Goal: Task Accomplishment & Management: Complete application form

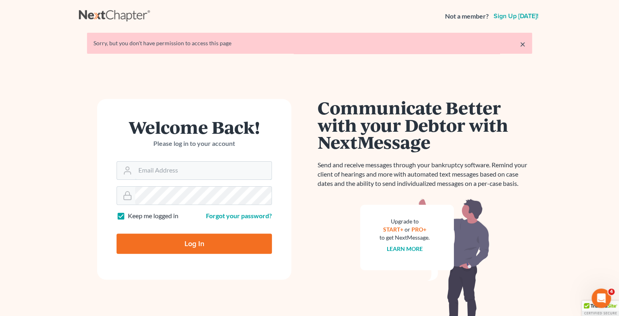
type input "[EMAIL_ADDRESS][DOMAIN_NAME]"
click at [167, 247] on input "Log In" at bounding box center [194, 244] width 155 height 20
type input "Thinking..."
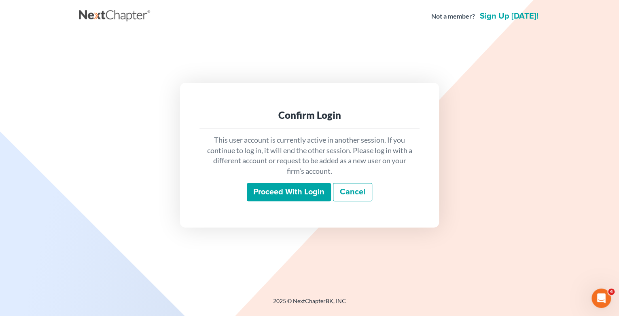
click at [297, 193] on input "Proceed with login" at bounding box center [289, 192] width 84 height 19
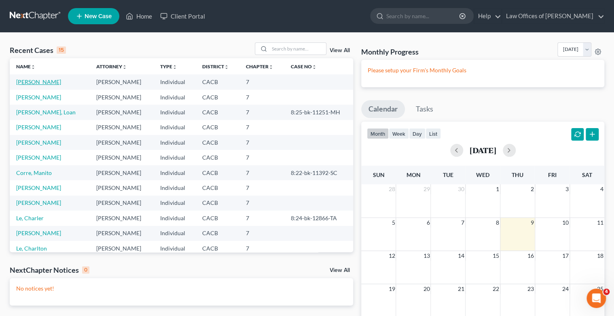
click at [30, 85] on link "[PERSON_NAME]" at bounding box center [38, 81] width 45 height 7
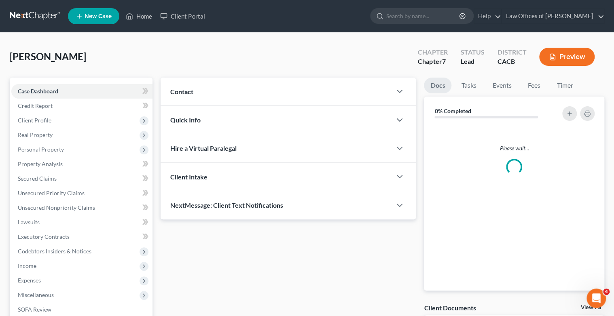
click at [30, 83] on div "Case Dashboard Payments Invoices Payments Payments Credit Report Client Profile…" at bounding box center [81, 215] width 143 height 275
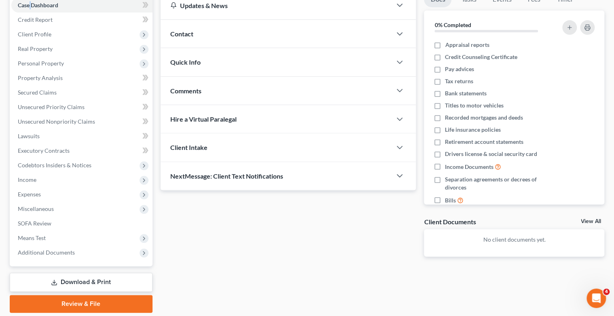
scroll to position [97, 0]
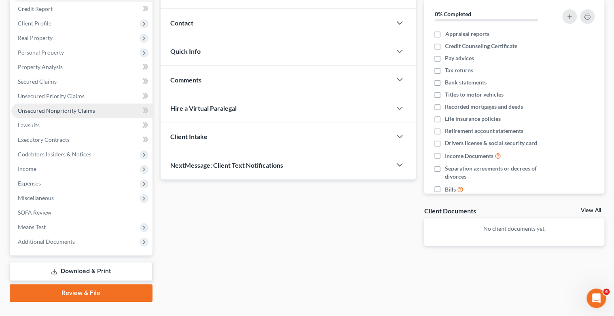
click at [59, 109] on span "Unsecured Nonpriority Claims" at bounding box center [56, 110] width 77 height 7
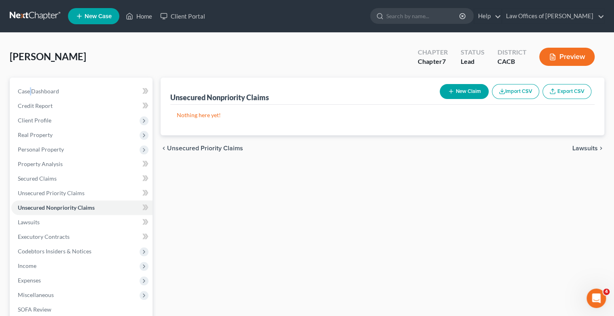
click at [468, 89] on button "New Claim" at bounding box center [464, 91] width 49 height 15
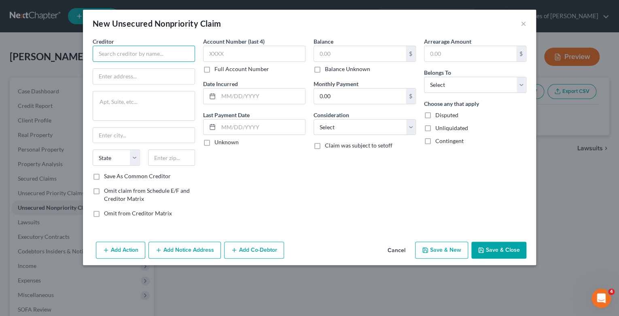
click at [101, 55] on input "text" at bounding box center [144, 54] width 102 height 16
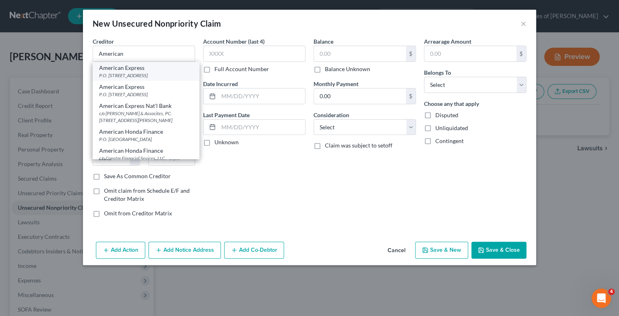
click at [115, 78] on div "P.O. [STREET_ADDRESS]" at bounding box center [145, 75] width 93 height 7
type input "American Express"
type input "P.O. Box 981537"
type input "[GEOGRAPHIC_DATA]"
select select "45"
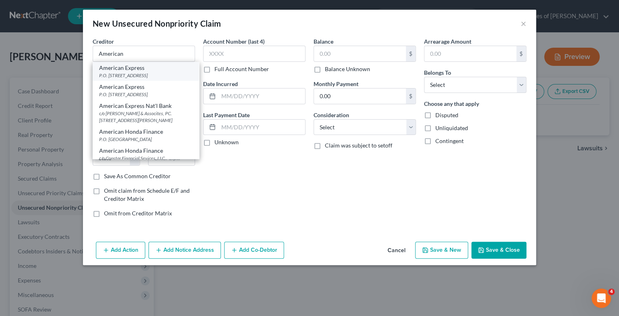
type input "79998"
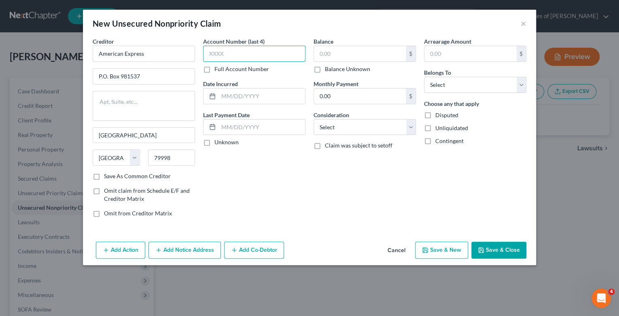
click at [238, 51] on input "text" at bounding box center [254, 54] width 102 height 16
type input "2007"
click at [239, 99] on input "text" at bounding box center [261, 96] width 87 height 15
type input "1/2019"
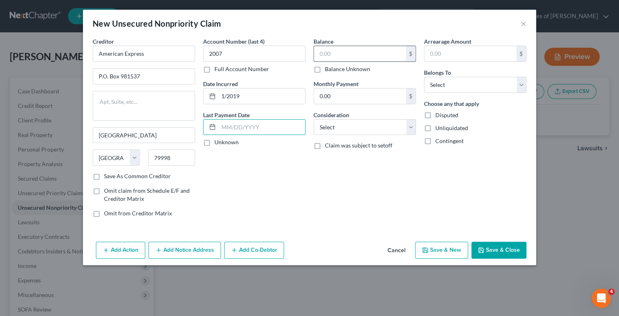
click at [318, 58] on input "text" at bounding box center [360, 53] width 92 height 15
type input "983"
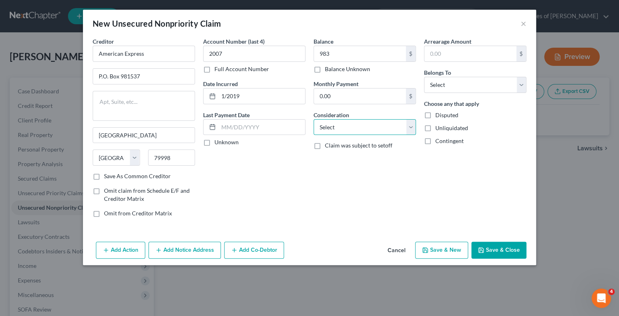
click at [411, 128] on select "Select Cable / Satellite Services Collection Agency Credit Card Debt Debt Couns…" at bounding box center [365, 127] width 102 height 16
select select "2"
click at [314, 119] on select "Select Cable / Satellite Services Collection Agency Credit Card Debt Debt Couns…" at bounding box center [365, 127] width 102 height 16
click at [521, 85] on select "Select Debtor 1 Only Debtor 2 Only Debtor 1 And Debtor 2 Only At Least One Of T…" at bounding box center [475, 85] width 102 height 16
select select "0"
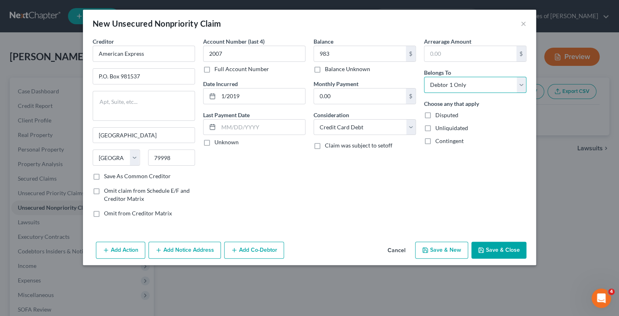
click at [424, 77] on select "Select Debtor 1 Only Debtor 2 Only Debtor 1 And Debtor 2 Only At Least One Of T…" at bounding box center [475, 85] width 102 height 16
click at [451, 252] on button "Save & New" at bounding box center [441, 250] width 53 height 17
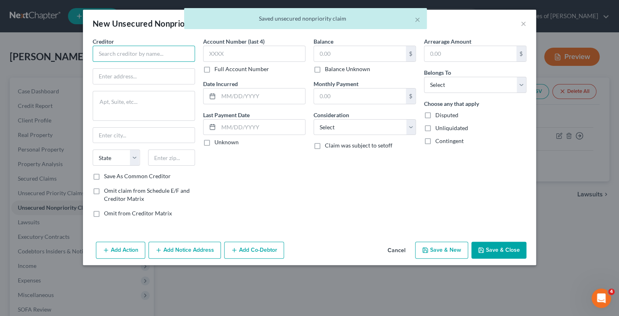
click at [96, 54] on input "text" at bounding box center [144, 54] width 102 height 16
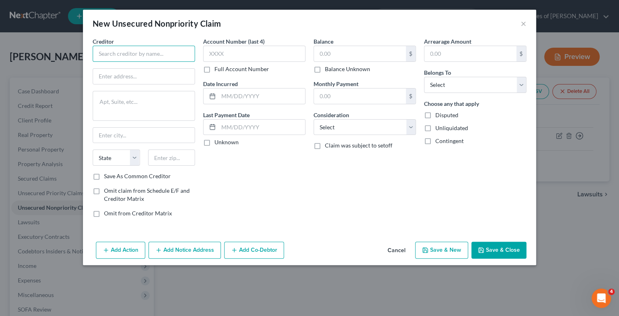
paste input "AMEX/CITIBANK, N.A."
type input "AMEX/CITIBANK, N.A./Macy's"
click at [116, 73] on input "text" at bounding box center [144, 76] width 102 height 15
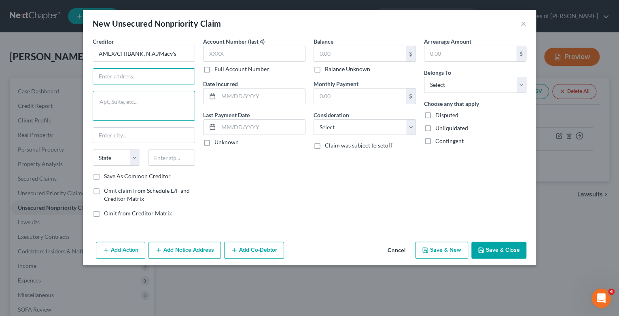
click at [144, 105] on textarea at bounding box center [144, 106] width 102 height 30
paste textarea "[STREET_ADDRESS]"
type textarea "[STREET_ADDRESS]"
click at [114, 77] on input "text" at bounding box center [144, 76] width 102 height 15
type input "O"
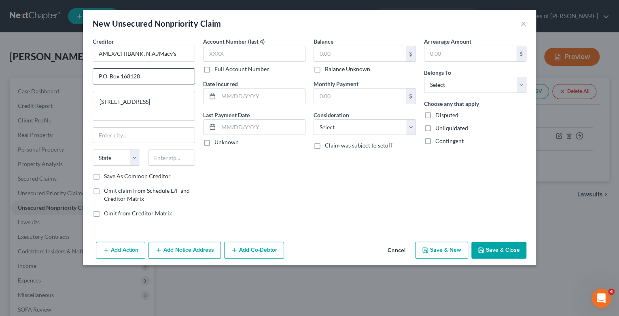
click at [121, 74] on input "P.O. Box 168128" at bounding box center [144, 76] width 102 height 15
type input "P.O. Box 8218"
click at [111, 133] on input "text" at bounding box center [144, 135] width 102 height 15
type input "[PERSON_NAME]"
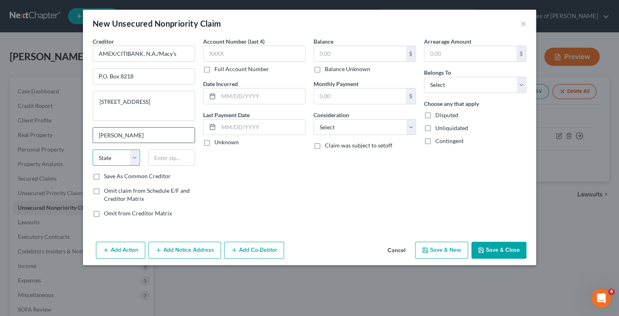
select select "36"
type input "45040"
click at [104, 175] on label "Save As Common Creditor" at bounding box center [137, 176] width 67 height 8
click at [107, 175] on input "Save As Common Creditor" at bounding box center [109, 174] width 5 height 5
checkbox input "true"
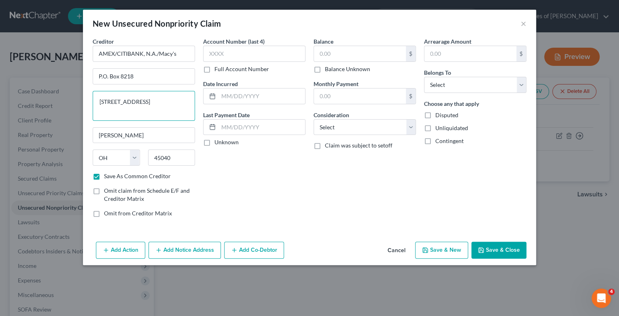
drag, startPoint x: 98, startPoint y: 102, endPoint x: 267, endPoint y: 117, distance: 169.8
click at [191, 101] on textarea "[STREET_ADDRESS]" at bounding box center [144, 106] width 102 height 30
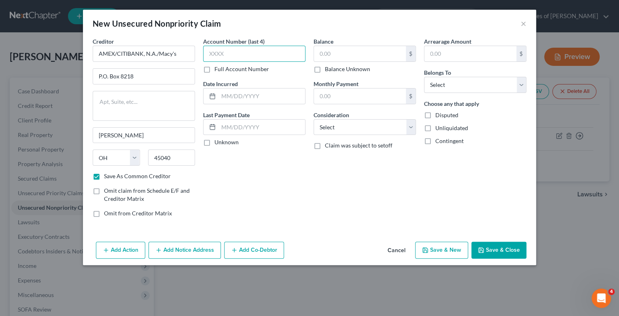
click at [210, 53] on input "text" at bounding box center [254, 54] width 102 height 16
type input "1702"
click at [234, 94] on input "text" at bounding box center [261, 96] width 87 height 15
type input "9/2018"
click at [320, 55] on input "text" at bounding box center [360, 53] width 92 height 15
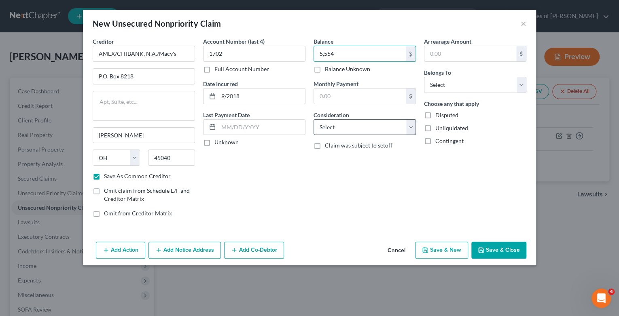
type input "5,554"
click at [407, 126] on select "Select Cable / Satellite Services Collection Agency Credit Card Debt Debt Couns…" at bounding box center [365, 127] width 102 height 16
select select "2"
click at [314, 119] on select "Select Cable / Satellite Services Collection Agency Credit Card Debt Debt Couns…" at bounding box center [365, 127] width 102 height 16
click at [522, 85] on select "Select Debtor 1 Only Debtor 2 Only Debtor 1 And Debtor 2 Only At Least One Of T…" at bounding box center [475, 85] width 102 height 16
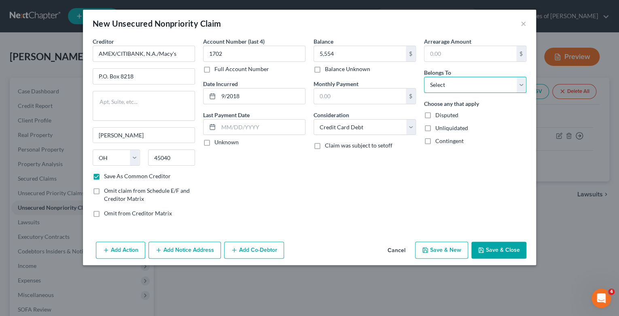
select select "0"
click at [424, 77] on select "Select Debtor 1 Only Debtor 2 Only Debtor 1 And Debtor 2 Only At Least One Of T…" at bounding box center [475, 85] width 102 height 16
click at [450, 252] on button "Save & New" at bounding box center [441, 250] width 53 height 17
checkbox input "false"
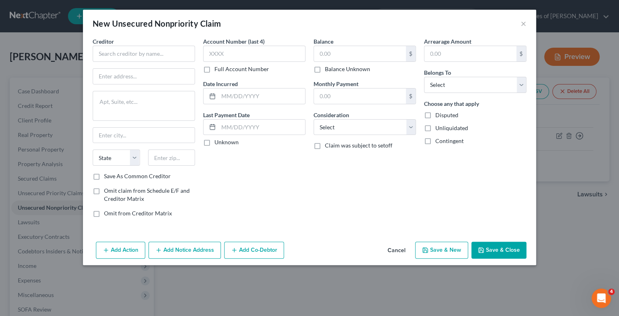
type input "5,554.00"
type input "0.00"
click at [141, 52] on input "text" at bounding box center [144, 54] width 102 height 16
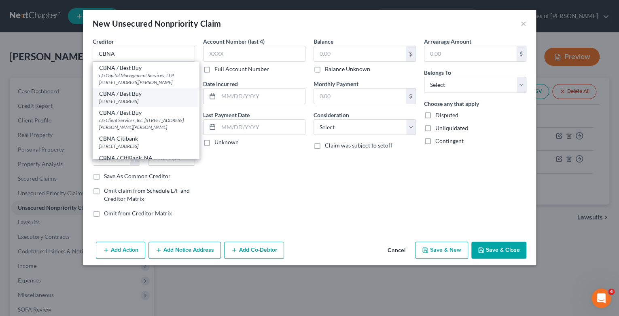
click at [138, 99] on div "[STREET_ADDRESS]" at bounding box center [145, 101] width 93 height 7
type input "CBNA / Best Buy"
type input "[STREET_ADDRESS]"
type input "[GEOGRAPHIC_DATA]"
select select "43"
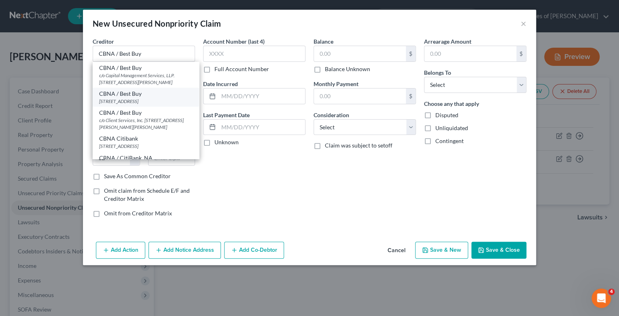
type input "57108"
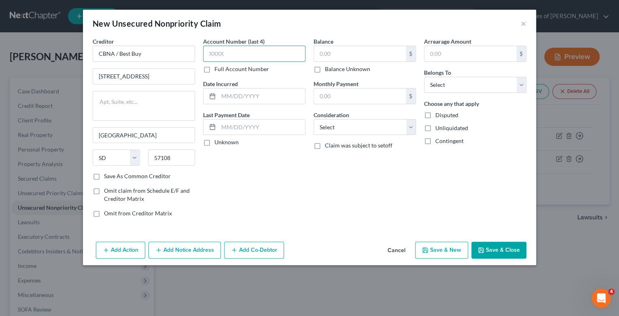
click at [220, 53] on input "text" at bounding box center [254, 54] width 102 height 16
type input "0954"
click at [224, 97] on input "text" at bounding box center [261, 96] width 87 height 15
type input "1/2024"
click at [335, 54] on input "text" at bounding box center [360, 53] width 92 height 15
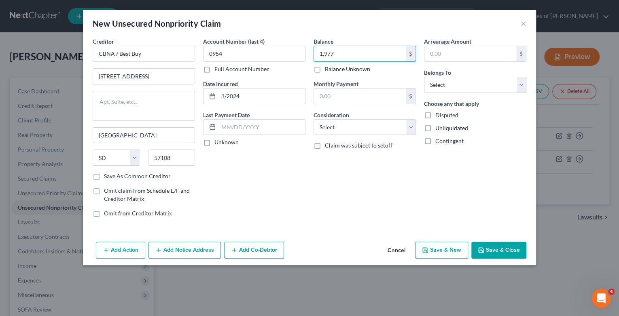
type input "1,977"
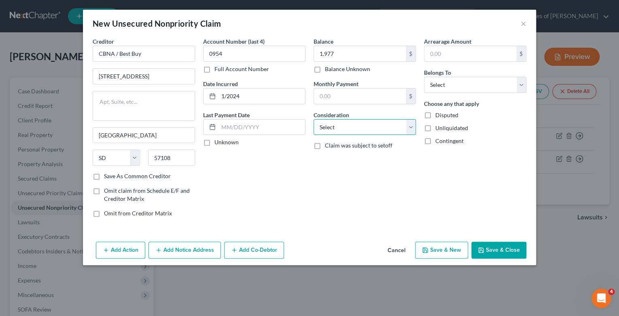
click at [408, 125] on select "Select Cable / Satellite Services Collection Agency Credit Card Debt Debt Couns…" at bounding box center [365, 127] width 102 height 16
select select "2"
click at [314, 119] on select "Select Cable / Satellite Services Collection Agency Credit Card Debt Debt Couns…" at bounding box center [365, 127] width 102 height 16
click at [521, 87] on select "Select Debtor 1 Only Debtor 2 Only Debtor 1 And Debtor 2 Only At Least One Of T…" at bounding box center [475, 85] width 102 height 16
select select "0"
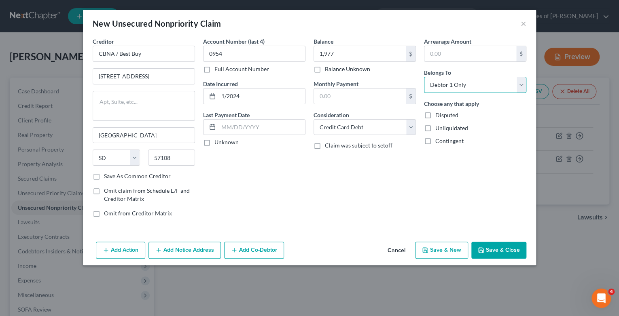
click at [424, 77] on select "Select Debtor 1 Only Debtor 2 Only Debtor 1 And Debtor 2 Only At Least One Of T…" at bounding box center [475, 85] width 102 height 16
click at [447, 250] on button "Save & New" at bounding box center [441, 250] width 53 height 17
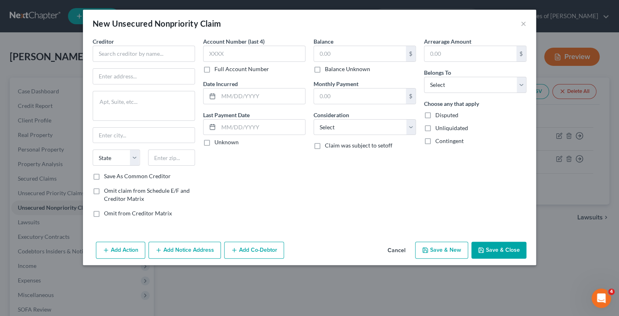
type input "1,977.00"
type input "0.00"
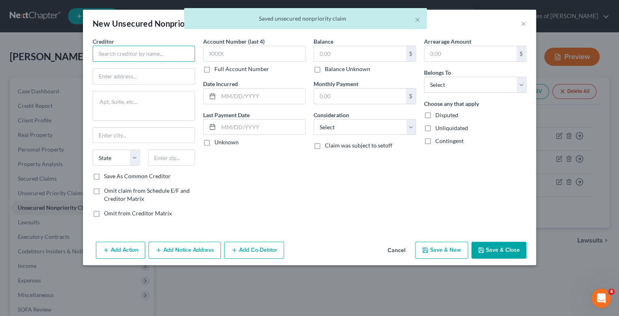
click at [115, 55] on input "text" at bounding box center [144, 54] width 102 height 16
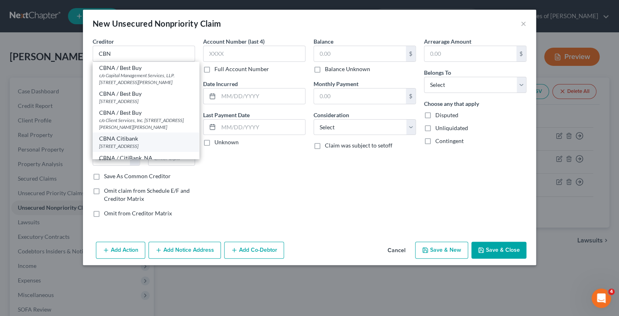
click at [125, 150] on div "[STREET_ADDRESS]" at bounding box center [145, 146] width 93 height 7
type input "CBNA Citibank"
type input "[STREET_ADDRESS]"
type input "[GEOGRAPHIC_DATA]"
select select "43"
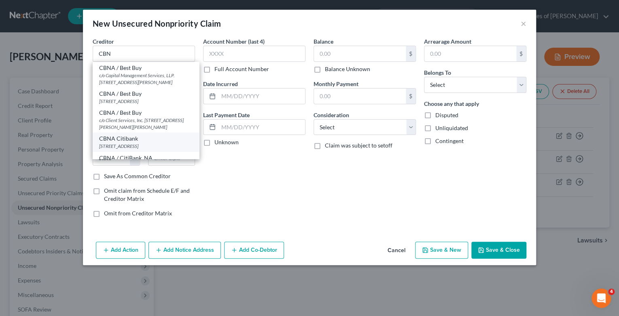
type input "57108"
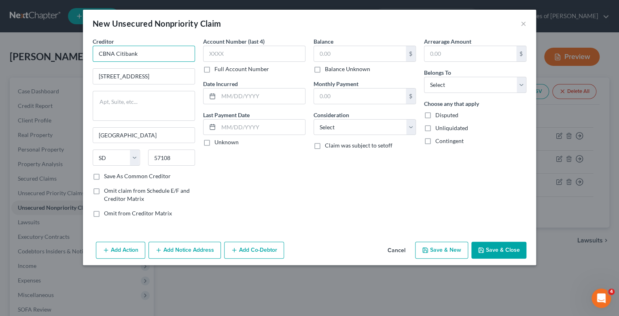
click at [142, 55] on input "CBNA Citibank" at bounding box center [144, 54] width 102 height 16
type input "CBNA Citibank / Costco"
click at [104, 176] on label "Save As Common Creditor" at bounding box center [137, 176] width 67 height 8
click at [107, 176] on input "Save As Common Creditor" at bounding box center [109, 174] width 5 height 5
checkbox input "true"
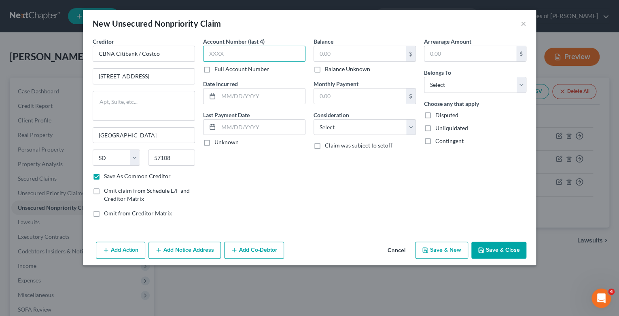
click at [225, 53] on input "text" at bounding box center [254, 54] width 102 height 16
type input "7603"
click at [258, 91] on input "text" at bounding box center [261, 96] width 87 height 15
type input "5/2017"
click at [319, 51] on input "text" at bounding box center [360, 53] width 92 height 15
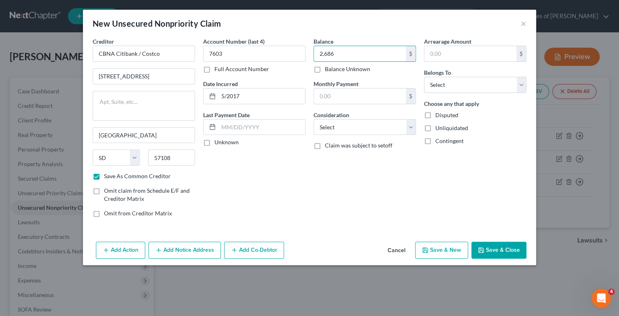
type input "2,686"
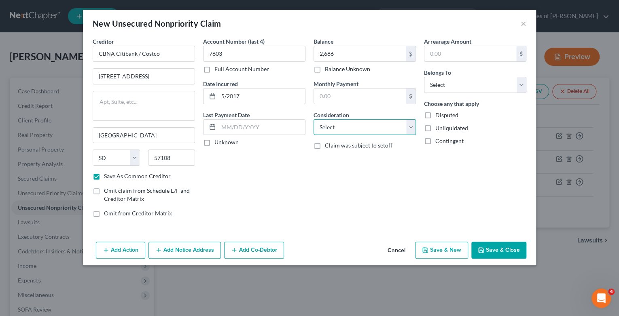
click at [411, 127] on select "Select Cable / Satellite Services Collection Agency Credit Card Debt Debt Couns…" at bounding box center [365, 127] width 102 height 16
select select "2"
click at [314, 119] on select "Select Cable / Satellite Services Collection Agency Credit Card Debt Debt Couns…" at bounding box center [365, 127] width 102 height 16
click at [522, 83] on select "Select Debtor 1 Only Debtor 2 Only Debtor 1 And Debtor 2 Only At Least One Of T…" at bounding box center [475, 85] width 102 height 16
select select "0"
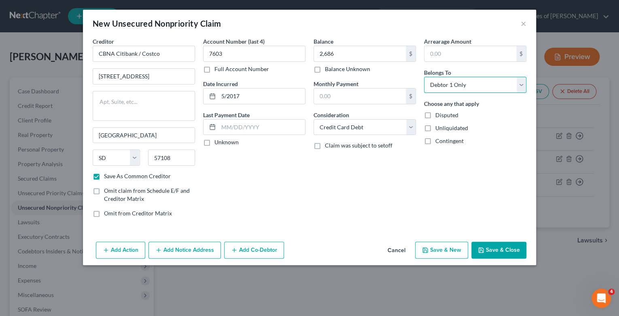
click at [424, 77] on select "Select Debtor 1 Only Debtor 2 Only Debtor 1 And Debtor 2 Only At Least One Of T…" at bounding box center [475, 85] width 102 height 16
click at [460, 246] on button "Save & New" at bounding box center [441, 250] width 53 height 17
checkbox input "false"
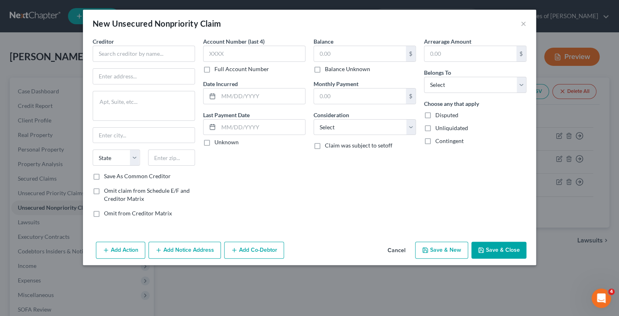
type input "2,686.00"
type input "0.00"
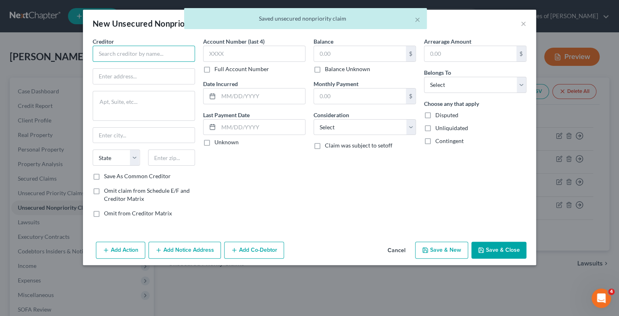
click at [106, 51] on input "text" at bounding box center [144, 54] width 102 height 16
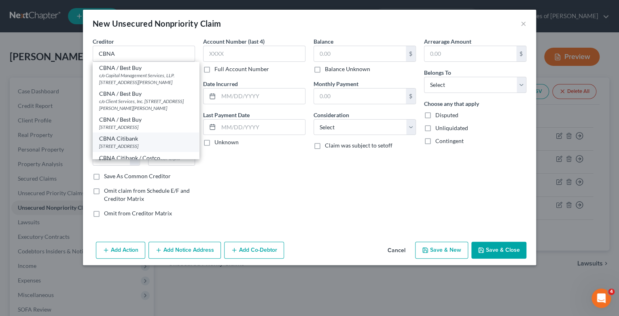
click at [140, 143] on div "CBNA Citibank" at bounding box center [145, 139] width 93 height 8
type input "CBNA Citibank"
type input "[STREET_ADDRESS]"
type input "[GEOGRAPHIC_DATA]"
select select "43"
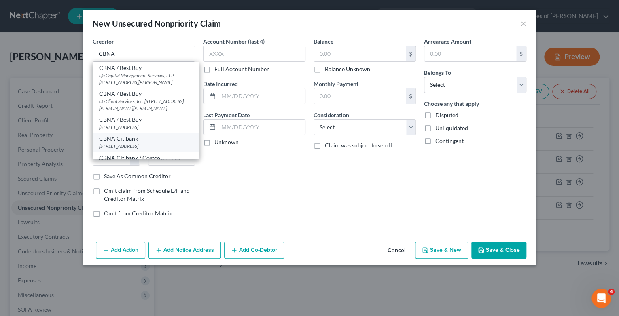
type input "57108"
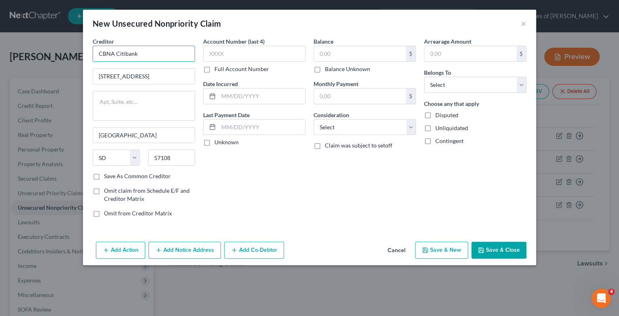
click at [136, 53] on input "CBNA Citibank" at bounding box center [144, 54] width 102 height 16
type input "CBNA CitiCard"
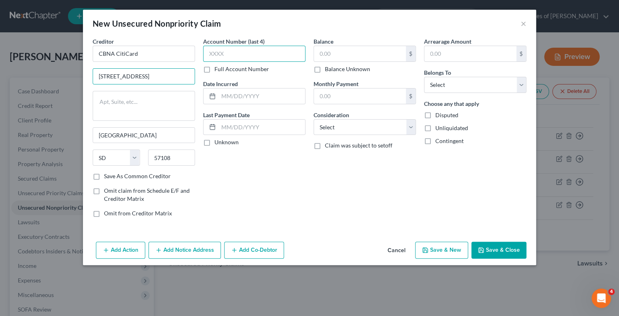
click at [208, 53] on input "text" at bounding box center [254, 54] width 102 height 16
type input "8343"
click at [239, 95] on input "text" at bounding box center [261, 96] width 87 height 15
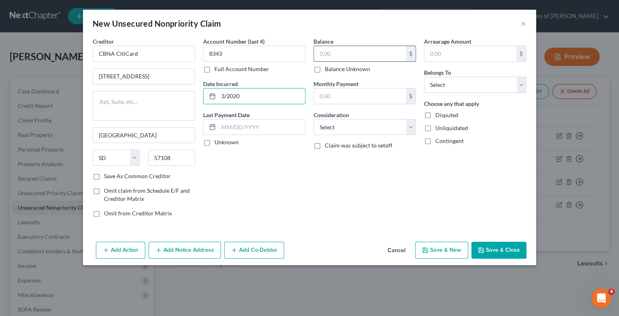
type input "3/2020"
click at [340, 52] on input "text" at bounding box center [360, 53] width 92 height 15
type input "1,742"
click at [411, 127] on select "Select Cable / Satellite Services Collection Agency Credit Card Debt Debt Couns…" at bounding box center [365, 127] width 102 height 16
select select "2"
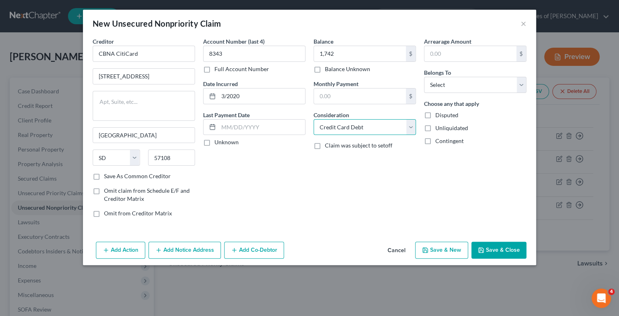
click at [314, 119] on select "Select Cable / Satellite Services Collection Agency Credit Card Debt Debt Couns…" at bounding box center [365, 127] width 102 height 16
click at [519, 86] on select "Select Debtor 1 Only Debtor 2 Only Debtor 1 And Debtor 2 Only At Least One Of T…" at bounding box center [475, 85] width 102 height 16
select select "0"
click at [424, 77] on select "Select Debtor 1 Only Debtor 2 Only Debtor 1 And Debtor 2 Only At Least One Of T…" at bounding box center [475, 85] width 102 height 16
click at [442, 251] on button "Save & New" at bounding box center [441, 250] width 53 height 17
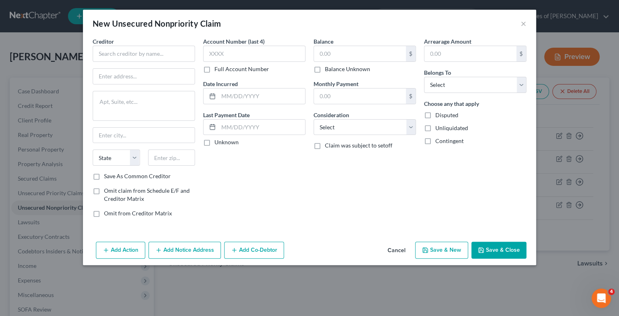
type input "1,742.00"
type input "0.00"
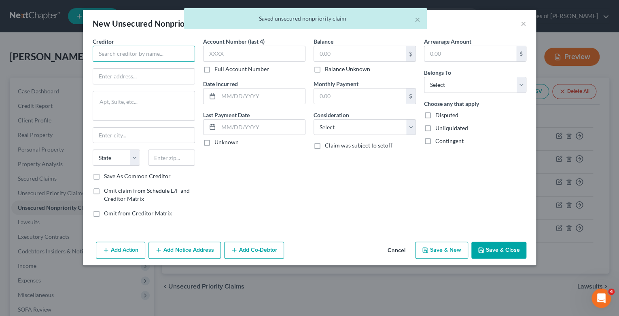
click at [142, 55] on input "text" at bounding box center [144, 54] width 102 height 16
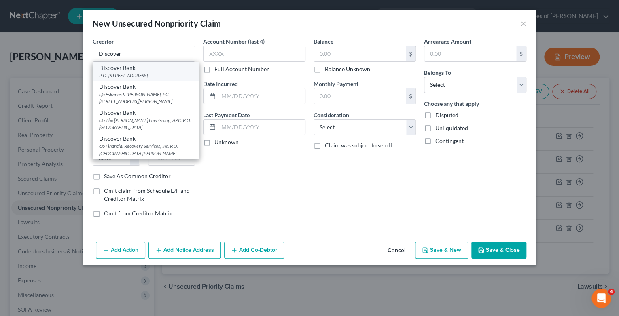
click at [129, 72] on div "P.O. [STREET_ADDRESS]" at bounding box center [145, 75] width 93 height 7
type input "Discover Bank"
type input "P.O. Box 30939"
type input "[GEOGRAPHIC_DATA]"
select select "46"
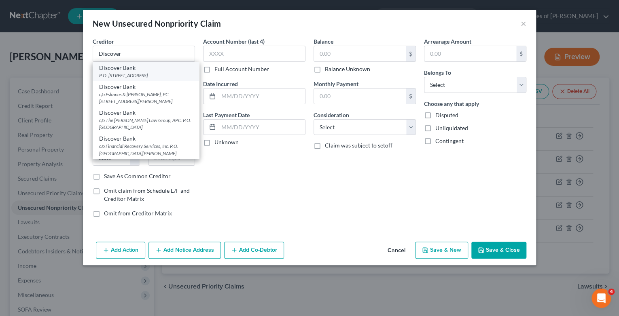
type input "84130"
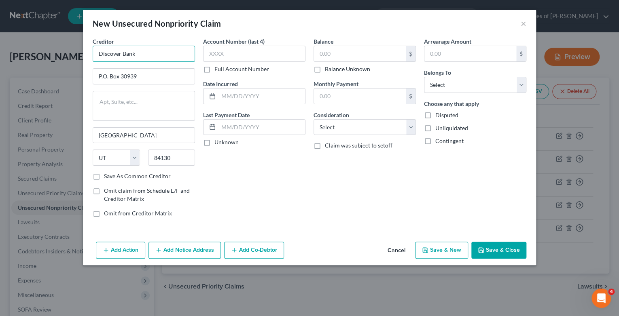
click at [140, 52] on input "Discover Bank" at bounding box center [144, 54] width 102 height 16
type input "Discover Card"
drag, startPoint x: 98, startPoint y: 177, endPoint x: 104, endPoint y: 179, distance: 5.9
click at [104, 178] on label "Save As Common Creditor" at bounding box center [137, 176] width 67 height 8
click at [107, 178] on input "Save As Common Creditor" at bounding box center [109, 174] width 5 height 5
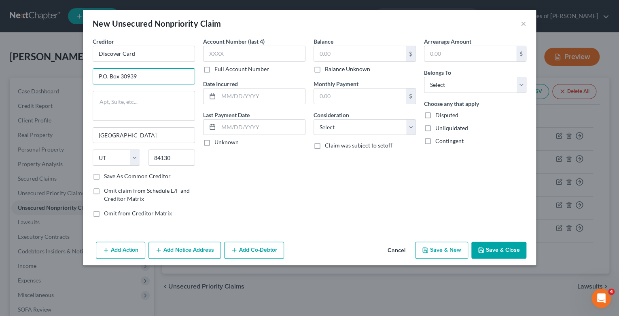
checkbox input "true"
click at [210, 59] on input "text" at bounding box center [254, 54] width 102 height 16
type input "3871"
click at [234, 87] on label "Date Incurred" at bounding box center [220, 84] width 35 height 8
click at [237, 95] on input "text" at bounding box center [261, 96] width 87 height 15
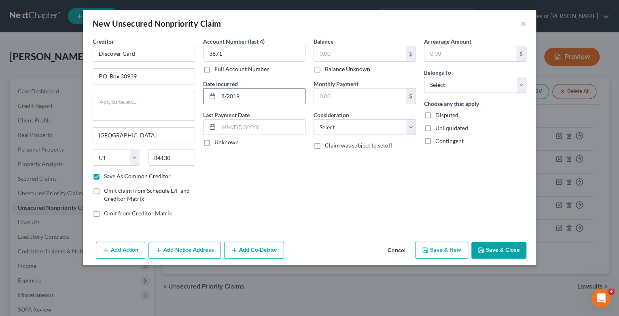
type input "8/2019"
click at [319, 53] on input "text" at bounding box center [360, 53] width 92 height 15
type input "2,540"
click at [413, 129] on select "Select Cable / Satellite Services Collection Agency Credit Card Debt Debt Couns…" at bounding box center [365, 127] width 102 height 16
select select "2"
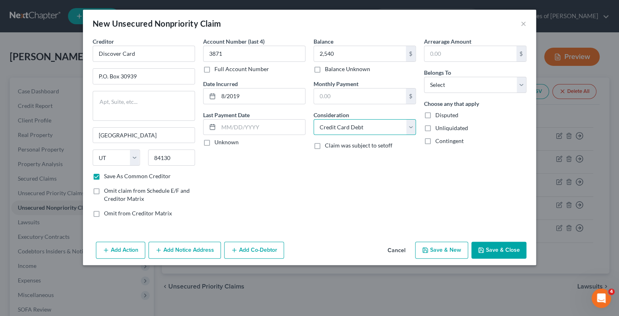
click at [314, 119] on select "Select Cable / Satellite Services Collection Agency Credit Card Debt Debt Couns…" at bounding box center [365, 127] width 102 height 16
click at [523, 88] on select "Select Debtor 1 Only Debtor 2 Only Debtor 1 And Debtor 2 Only At Least One Of T…" at bounding box center [475, 85] width 102 height 16
select select "0"
click at [424, 77] on select "Select Debtor 1 Only Debtor 2 Only Debtor 1 And Debtor 2 Only At Least One Of T…" at bounding box center [475, 85] width 102 height 16
click at [444, 251] on button "Save & New" at bounding box center [441, 250] width 53 height 17
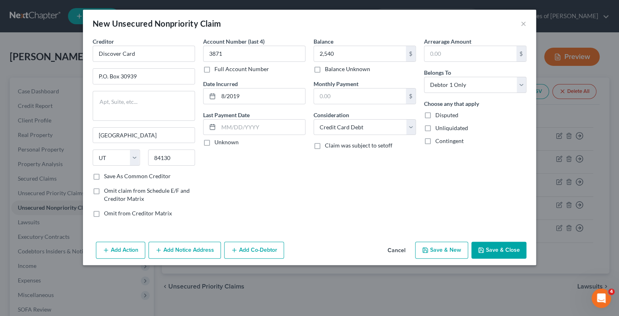
checkbox input "false"
type input "2,540.00"
type input "0.00"
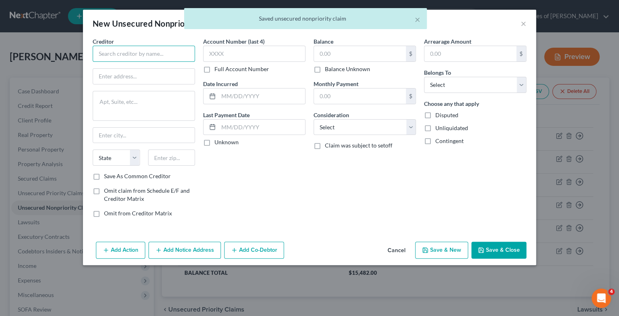
click at [114, 49] on input "text" at bounding box center [144, 54] width 102 height 16
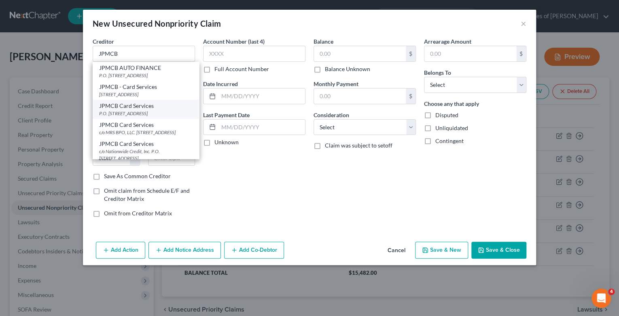
click at [134, 117] on div "P.O. [STREET_ADDRESS]" at bounding box center [145, 113] width 93 height 7
type input "JPMCB Card Services"
type input "P.O. Box 15369"
type input "Wilmington"
select select "7"
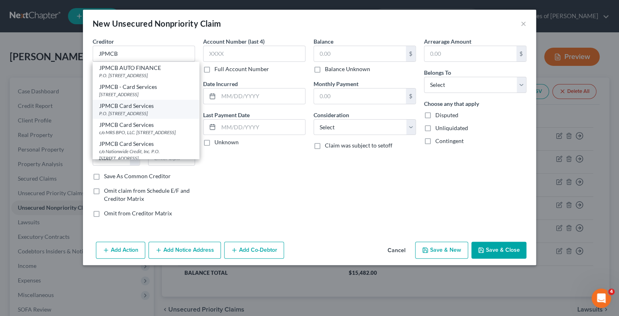
type input "19850"
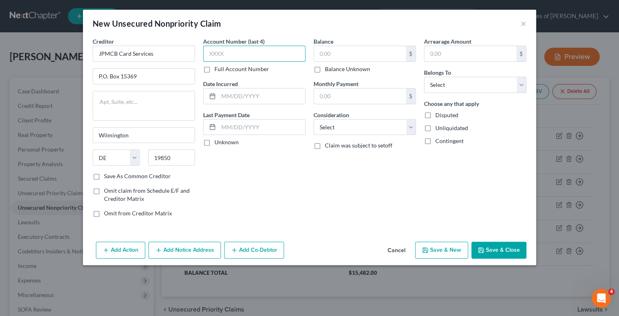
click at [216, 55] on input "text" at bounding box center [254, 54] width 102 height 16
type input "9966"
click at [258, 100] on input "text" at bounding box center [261, 96] width 87 height 15
type input "1/2024"
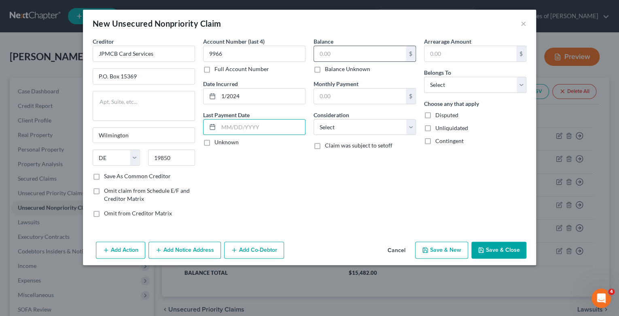
click at [329, 53] on input "text" at bounding box center [360, 53] width 92 height 15
type input "10,467"
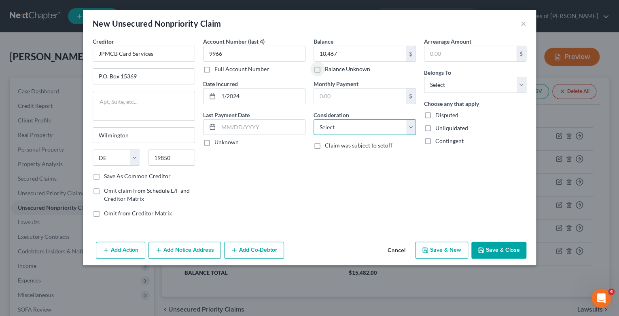
click at [408, 127] on select "Select Cable / Satellite Services Collection Agency Credit Card Debt Debt Couns…" at bounding box center [365, 127] width 102 height 16
select select "2"
click at [314, 119] on select "Select Cable / Satellite Services Collection Agency Credit Card Debt Debt Couns…" at bounding box center [365, 127] width 102 height 16
click at [521, 87] on select "Select Debtor 1 Only Debtor 2 Only Debtor 1 And Debtor 2 Only At Least One Of T…" at bounding box center [475, 85] width 102 height 16
select select "0"
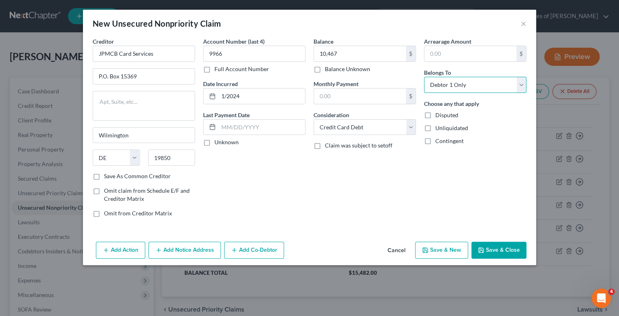
click at [424, 77] on select "Select Debtor 1 Only Debtor 2 Only Debtor 1 And Debtor 2 Only At Least One Of T…" at bounding box center [475, 85] width 102 height 16
click at [447, 251] on button "Save & New" at bounding box center [441, 250] width 53 height 17
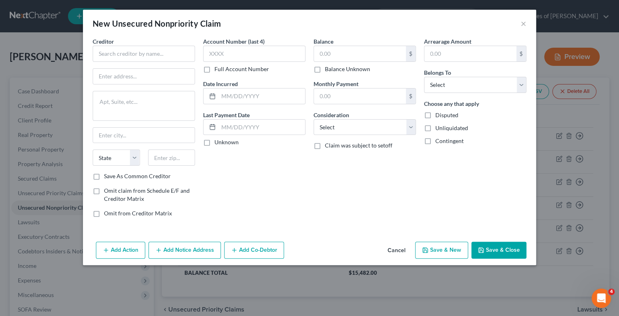
type input "10,467.00"
type input "0.00"
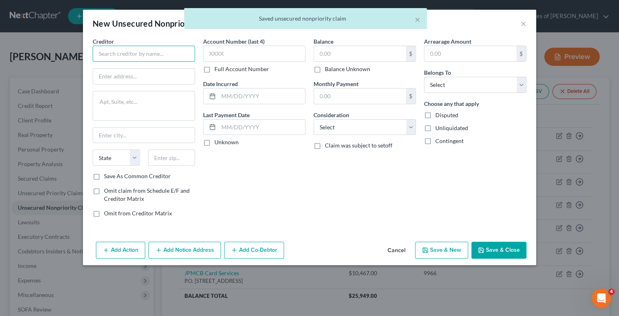
click at [124, 58] on input "text" at bounding box center [144, 54] width 102 height 16
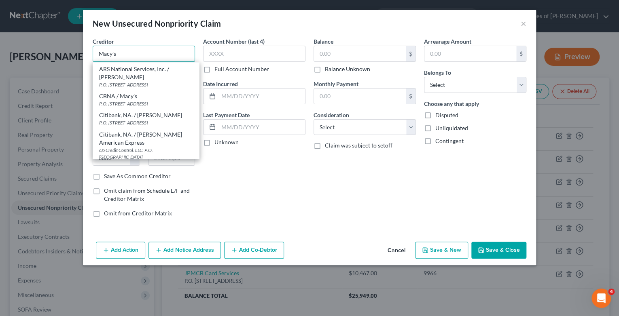
scroll to position [65, 0]
click at [131, 100] on div "P.O. [STREET_ADDRESS]" at bounding box center [145, 103] width 93 height 7
type input "CBNA / Macy's"
type input "P.O. Box 6789"
type input "[GEOGRAPHIC_DATA]"
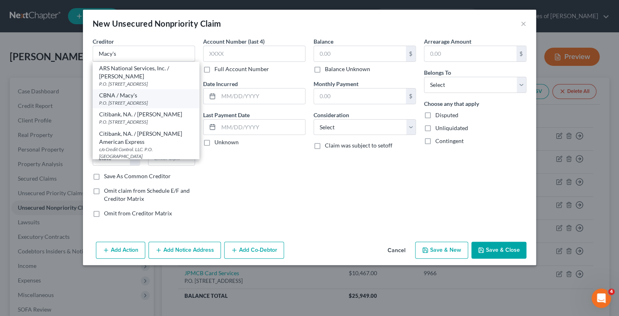
select select "43"
type input "57117"
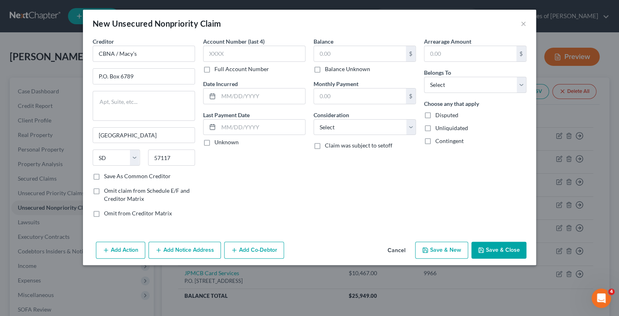
scroll to position [0, 0]
click at [118, 53] on input "CBNA / Macy's" at bounding box center [144, 54] width 102 height 16
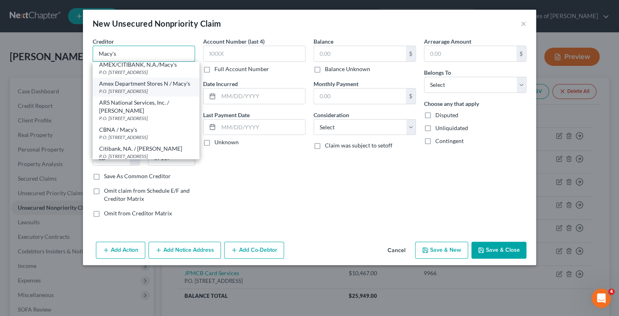
scroll to position [32, 0]
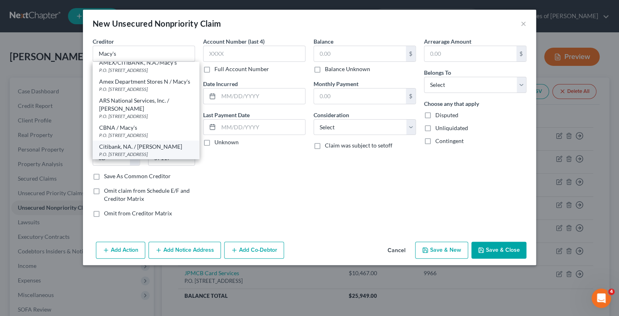
click at [133, 143] on div "Citibank, NA. / [PERSON_NAME]" at bounding box center [145, 147] width 93 height 8
type input "Citibank, NA. / [PERSON_NAME]"
type input "P.O. Box 8218"
type input "[PERSON_NAME]"
select select "36"
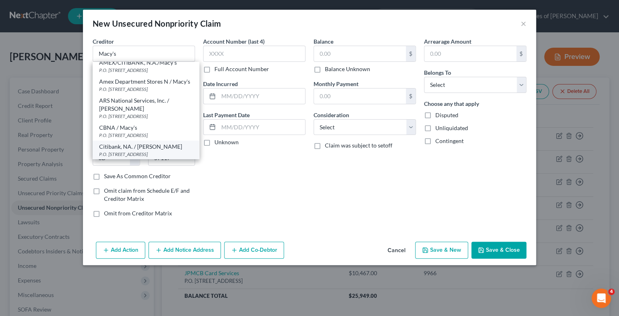
type input "45040"
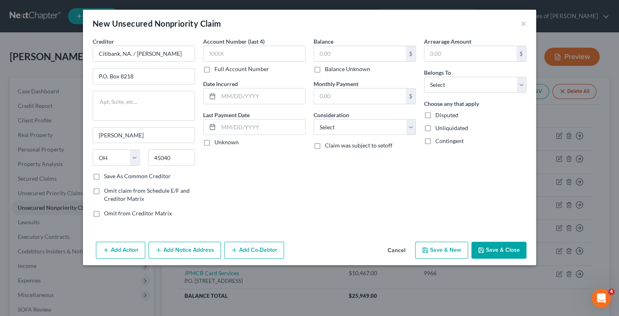
scroll to position [0, 0]
click at [215, 52] on input "text" at bounding box center [254, 54] width 102 height 16
type input "2646"
click at [233, 99] on input "text" at bounding box center [261, 96] width 87 height 15
type input "2/2018"
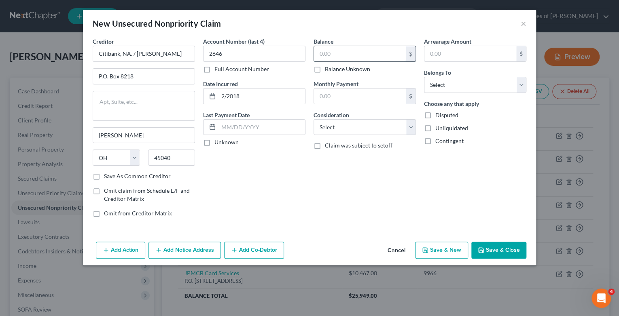
click at [339, 52] on input "text" at bounding box center [360, 53] width 92 height 15
type input "5,871"
click at [409, 128] on select "Select Cable / Satellite Services Collection Agency Credit Card Debt Debt Couns…" at bounding box center [365, 127] width 102 height 16
select select "2"
click at [314, 119] on select "Select Cable / Satellite Services Collection Agency Credit Card Debt Debt Couns…" at bounding box center [365, 127] width 102 height 16
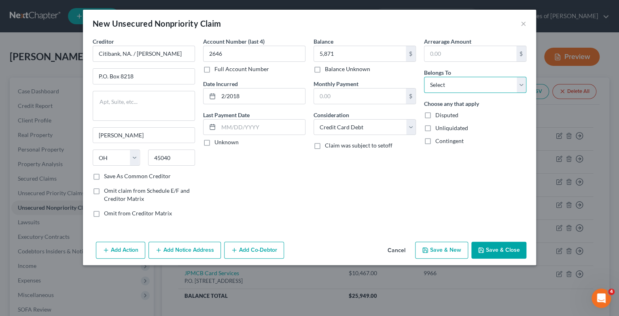
click at [519, 83] on select "Select Debtor 1 Only Debtor 2 Only Debtor 1 And Debtor 2 Only At Least One Of T…" at bounding box center [475, 85] width 102 height 16
select select "0"
click at [424, 77] on select "Select Debtor 1 Only Debtor 2 Only Debtor 1 And Debtor 2 Only At Least One Of T…" at bounding box center [475, 85] width 102 height 16
click at [437, 251] on button "Save & New" at bounding box center [441, 250] width 53 height 17
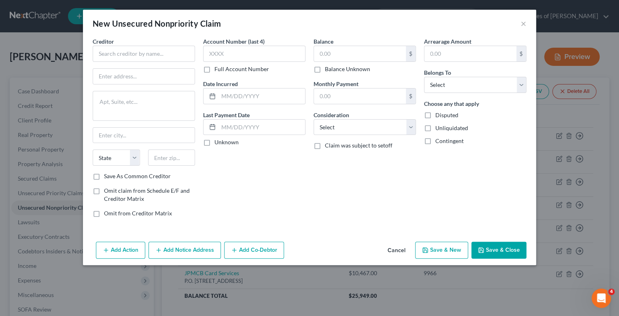
type input "5,871.00"
type input "0.00"
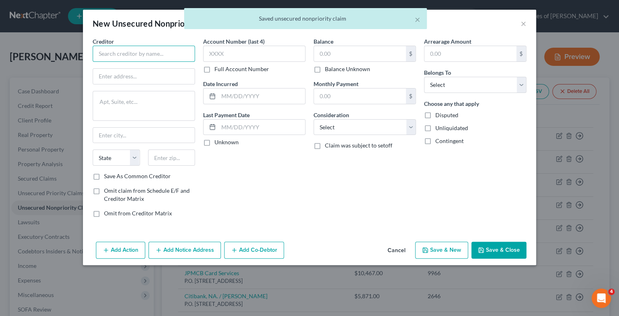
click at [133, 52] on input "text" at bounding box center [144, 54] width 102 height 16
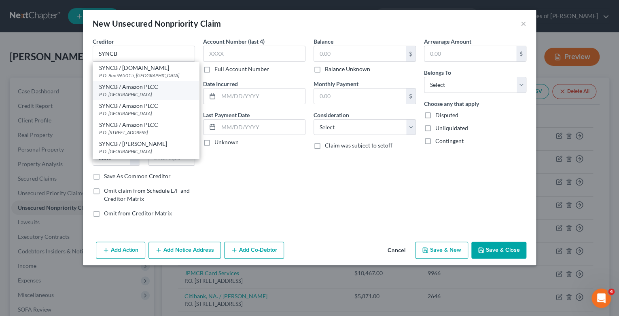
click at [121, 88] on div "SYNCB / Amazon PLCC" at bounding box center [145, 87] width 93 height 8
type input "SYNCB / Amazon PLCC"
type input "P.O. Box 71737"
type input "[GEOGRAPHIC_DATA]"
select select "39"
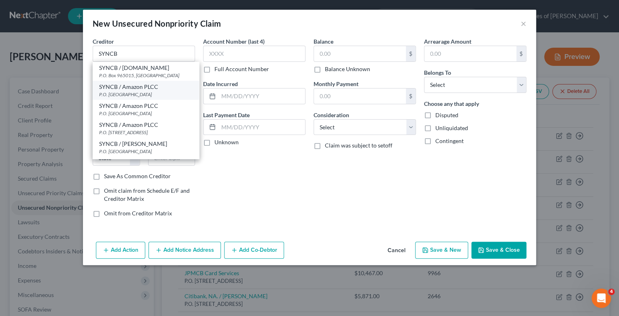
type input "71737"
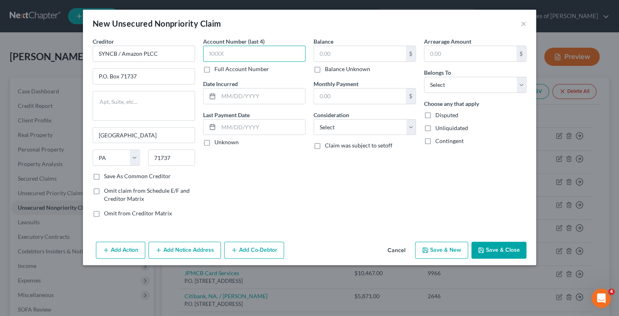
click at [217, 55] on input "text" at bounding box center [254, 54] width 102 height 16
type input "0992"
click at [223, 94] on input "text" at bounding box center [261, 96] width 87 height 15
type input "10/2024"
click at [352, 53] on input "text" at bounding box center [360, 53] width 92 height 15
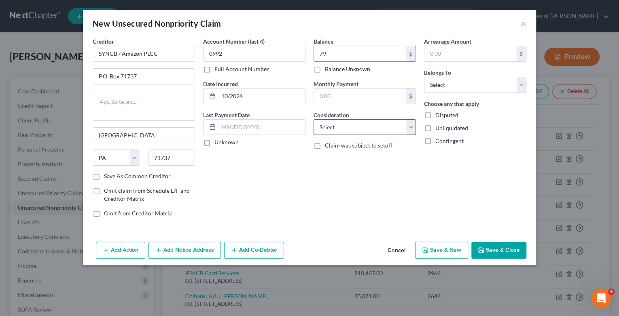
type input "79"
click at [413, 132] on select "Select Cable / Satellite Services Collection Agency Credit Card Debt Debt Couns…" at bounding box center [365, 127] width 102 height 16
select select "2"
click at [314, 119] on select "Select Cable / Satellite Services Collection Agency Credit Card Debt Debt Couns…" at bounding box center [365, 127] width 102 height 16
click at [520, 86] on select "Select Debtor 1 Only Debtor 2 Only Debtor 1 And Debtor 2 Only At Least One Of T…" at bounding box center [475, 85] width 102 height 16
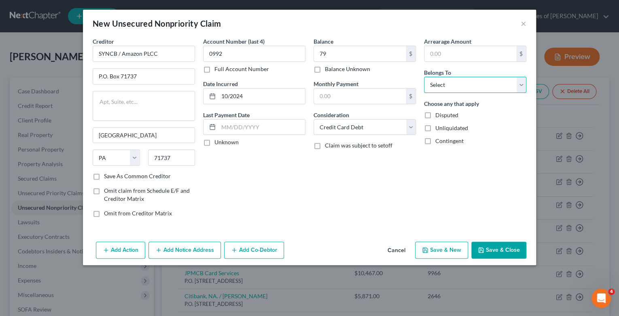
select select "0"
click at [424, 77] on select "Select Debtor 1 Only Debtor 2 Only Debtor 1 And Debtor 2 Only At Least One Of T…" at bounding box center [475, 85] width 102 height 16
click at [458, 249] on button "Save & New" at bounding box center [441, 250] width 53 height 17
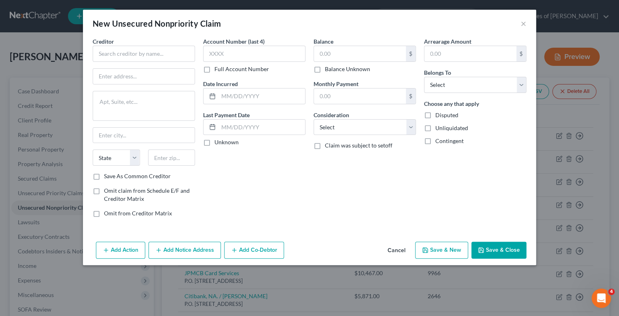
type input "79.00"
type input "0.00"
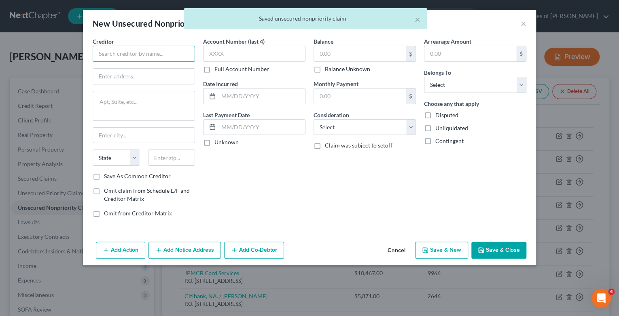
click at [148, 51] on input "text" at bounding box center [144, 54] width 102 height 16
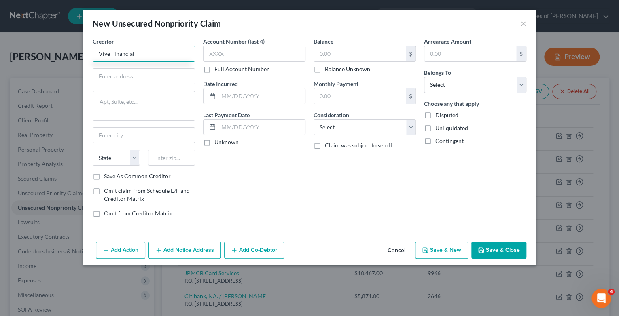
type input "Vive Financial"
paste textarea "[STREET_ADDRESS]"
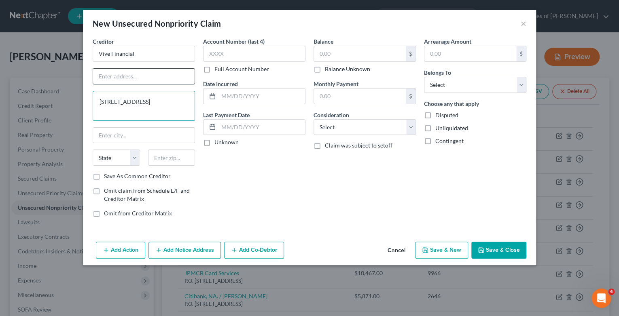
type textarea "[STREET_ADDRESS]"
click at [134, 78] on input "text" at bounding box center [144, 76] width 102 height 15
type input "[STREET_ADDRESS]"
click at [119, 128] on input "text" at bounding box center [144, 135] width 102 height 15
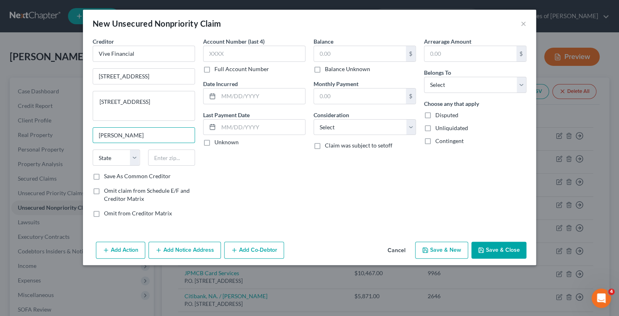
type input "[PERSON_NAME]"
select select "46"
type input "84020"
drag, startPoint x: 167, startPoint y: 114, endPoint x: 92, endPoint y: 97, distance: 76.2
click at [92, 97] on div "Creditor * Vive Financial [STREET_ADDRESS] [PERSON_NAME] State [US_STATE] AK AR…" at bounding box center [144, 130] width 110 height 187
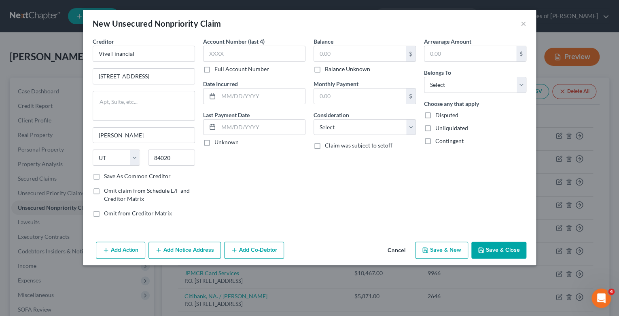
click at [104, 176] on label "Save As Common Creditor" at bounding box center [137, 176] width 67 height 8
click at [107, 176] on input "Save As Common Creditor" at bounding box center [109, 174] width 5 height 5
checkbox input "true"
click at [225, 51] on input "text" at bounding box center [254, 54] width 102 height 16
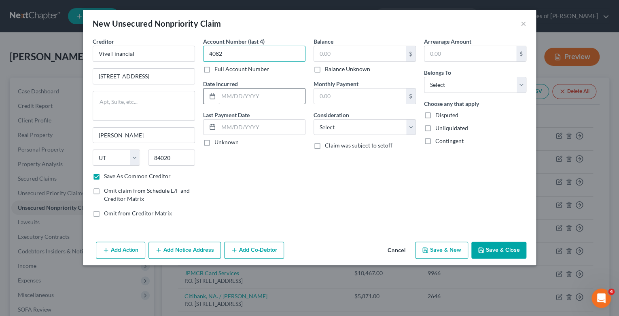
type input "4082"
click at [228, 93] on input "text" at bounding box center [261, 96] width 87 height 15
type input "1/2025"
click at [346, 53] on input "text" at bounding box center [360, 53] width 92 height 15
type input "2,420"
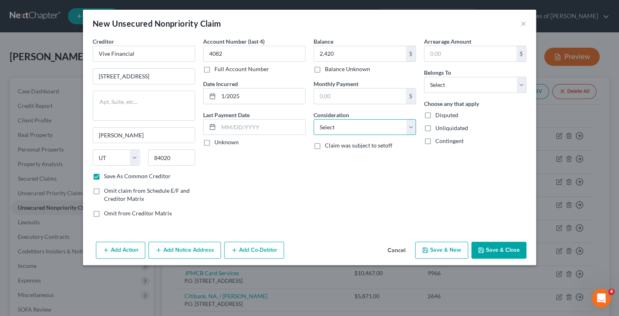
click at [413, 127] on select "Select Cable / Satellite Services Collection Agency Credit Card Debt Debt Couns…" at bounding box center [365, 127] width 102 height 16
select select "2"
click at [314, 119] on select "Select Cable / Satellite Services Collection Agency Credit Card Debt Debt Couns…" at bounding box center [365, 127] width 102 height 16
click at [522, 87] on select "Select Debtor 1 Only Debtor 2 Only Debtor 1 And Debtor 2 Only At Least One Of T…" at bounding box center [475, 85] width 102 height 16
select select "0"
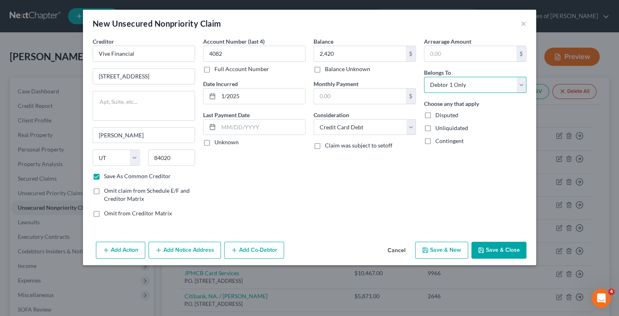
click at [424, 77] on select "Select Debtor 1 Only Debtor 2 Only Debtor 1 And Debtor 2 Only At Least One Of T…" at bounding box center [475, 85] width 102 height 16
click at [453, 249] on button "Save & New" at bounding box center [441, 250] width 53 height 17
checkbox input "false"
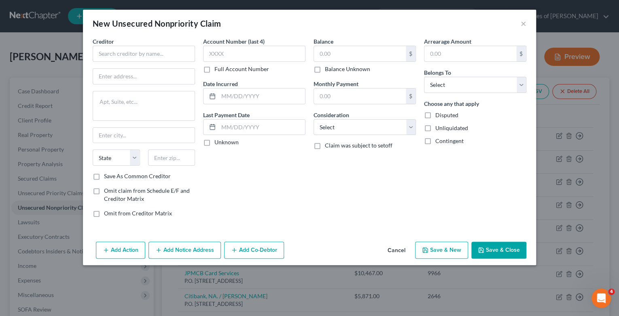
type input "2,420.00"
type input "0.00"
click at [134, 47] on input "text" at bounding box center [144, 54] width 102 height 16
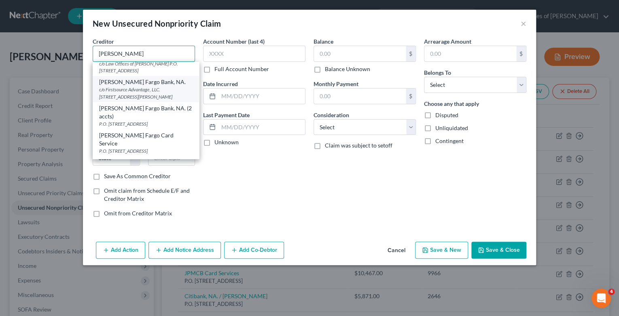
scroll to position [194, 0]
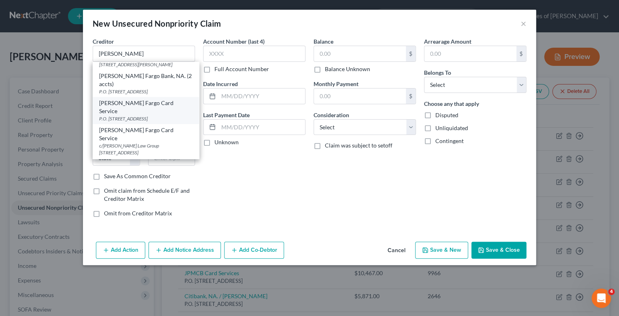
click at [137, 122] on div "P.O. [STREET_ADDRESS]" at bounding box center [145, 118] width 93 height 7
type input "[PERSON_NAME] Fargo Card Service"
type input "P.O. Box 393"
type input "[GEOGRAPHIC_DATA]"
select select "24"
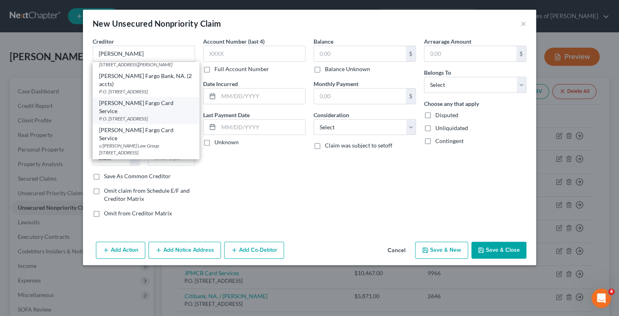
type input "55480"
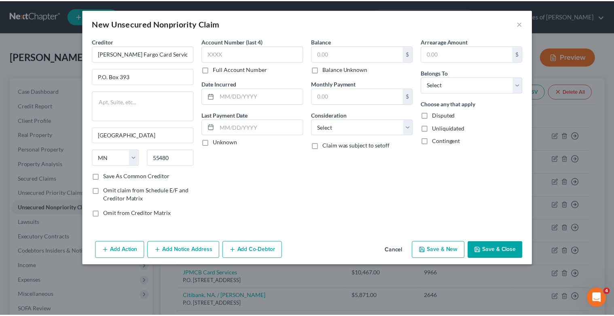
scroll to position [0, 0]
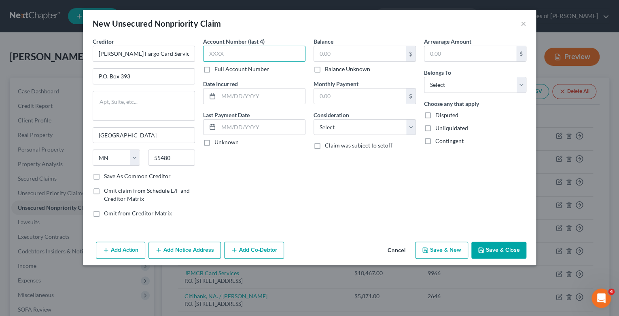
click at [262, 54] on input "text" at bounding box center [254, 54] width 102 height 16
type input "6218"
click at [236, 96] on input "text" at bounding box center [261, 96] width 87 height 15
type input "4/2012"
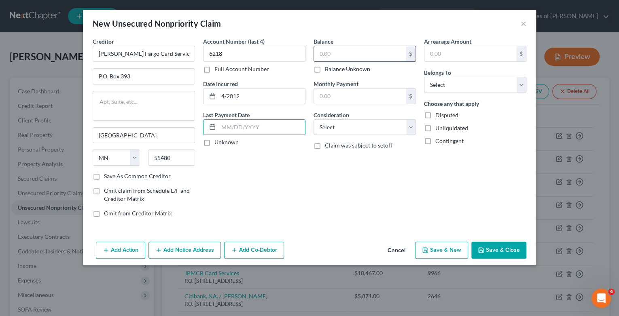
click at [323, 53] on input "text" at bounding box center [360, 53] width 92 height 15
type input "2,224"
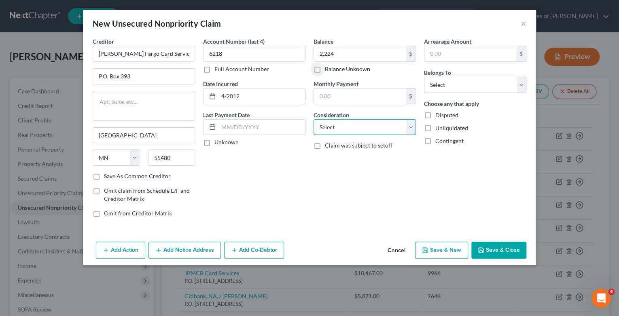
click at [413, 128] on select "Select Cable / Satellite Services Collection Agency Credit Card Debt Debt Couns…" at bounding box center [365, 127] width 102 height 16
select select "2"
click at [314, 119] on select "Select Cable / Satellite Services Collection Agency Credit Card Debt Debt Couns…" at bounding box center [365, 127] width 102 height 16
click at [522, 84] on select "Select Debtor 1 Only Debtor 2 Only Debtor 1 And Debtor 2 Only At Least One Of T…" at bounding box center [475, 85] width 102 height 16
select select "0"
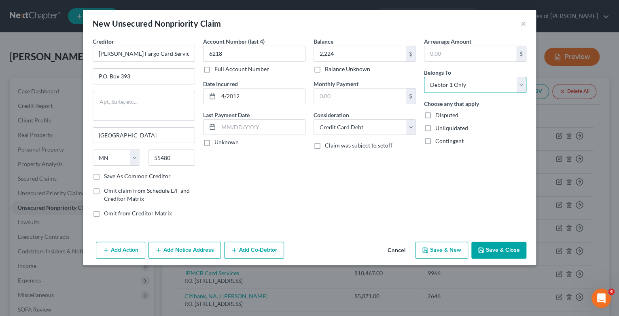
click at [424, 77] on select "Select Debtor 1 Only Debtor 2 Only Debtor 1 And Debtor 2 Only At Least One Of T…" at bounding box center [475, 85] width 102 height 16
click at [443, 250] on button "Save & New" at bounding box center [441, 250] width 53 height 17
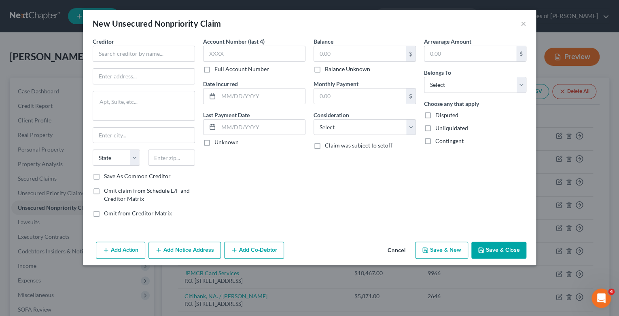
type input "2,224.00"
type input "0.00"
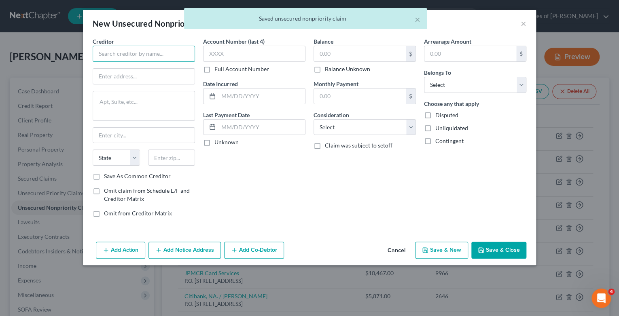
click at [125, 61] on input "text" at bounding box center [144, 54] width 102 height 16
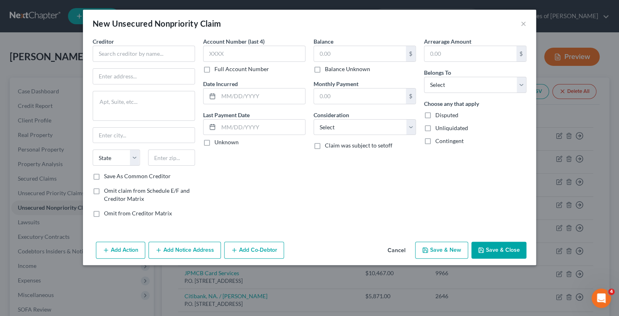
click at [394, 251] on button "Cancel" at bounding box center [396, 251] width 31 height 16
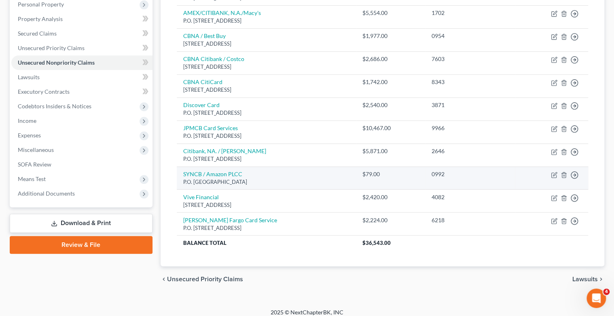
scroll to position [150, 0]
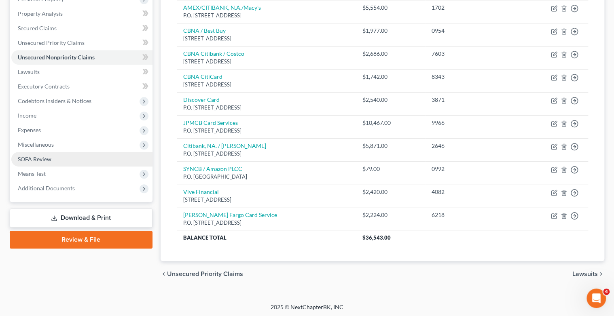
click at [45, 160] on span "SOFA Review" at bounding box center [35, 159] width 34 height 7
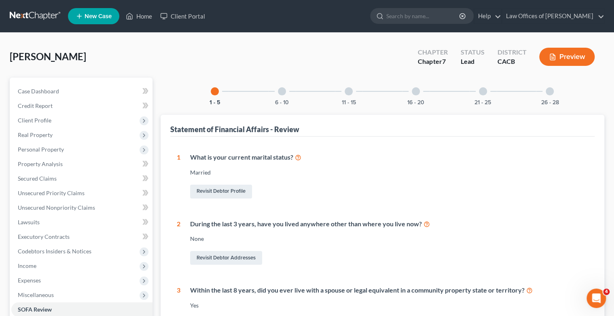
click at [280, 89] on div at bounding box center [282, 91] width 8 height 8
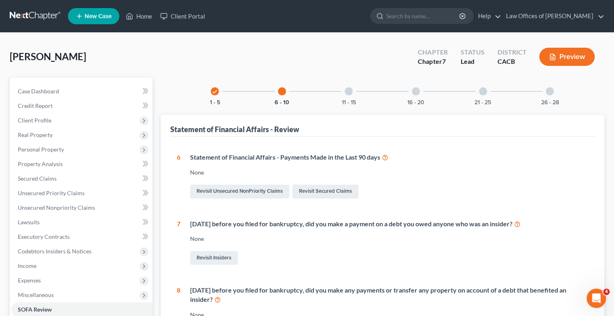
click at [348, 91] on div at bounding box center [349, 91] width 8 height 8
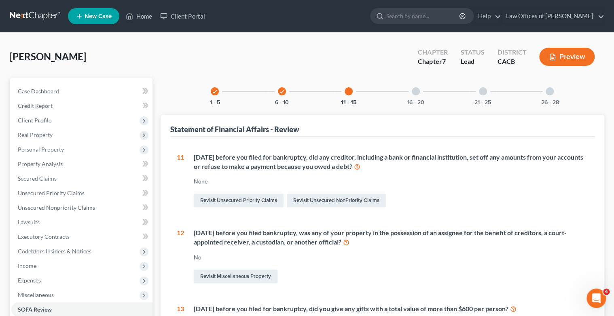
drag, startPoint x: 417, startPoint y: 89, endPoint x: 428, endPoint y: 104, distance: 18.2
click at [417, 89] on div at bounding box center [416, 91] width 8 height 8
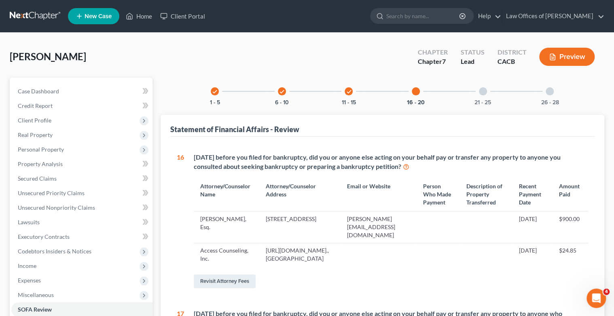
click at [486, 91] on div at bounding box center [483, 91] width 8 height 8
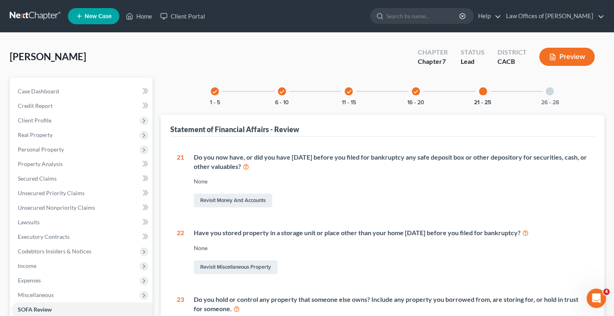
click at [551, 92] on div at bounding box center [550, 91] width 8 height 8
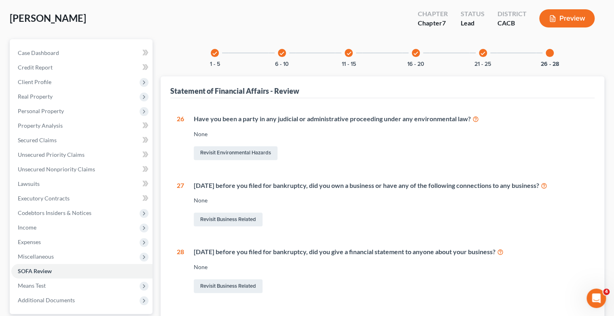
scroll to position [113, 0]
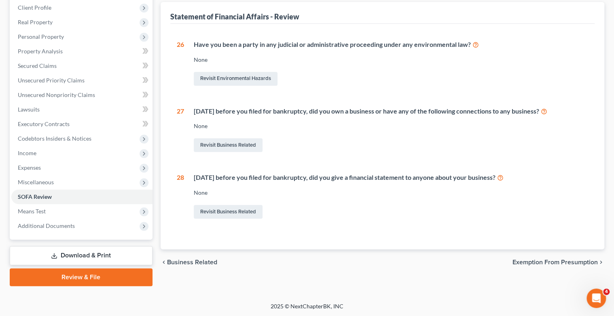
click at [537, 261] on span "Exemption from Presumption" at bounding box center [555, 262] width 85 height 6
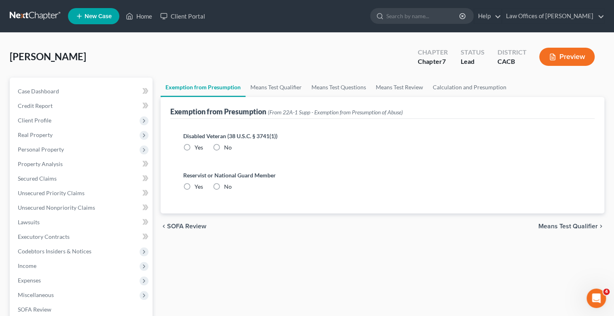
click at [224, 148] on label "No" at bounding box center [228, 148] width 8 height 8
click at [227, 148] on input "No" at bounding box center [229, 146] width 5 height 5
radio input "true"
click at [224, 186] on label "No" at bounding box center [228, 187] width 8 height 8
click at [227, 186] on input "No" at bounding box center [229, 185] width 5 height 5
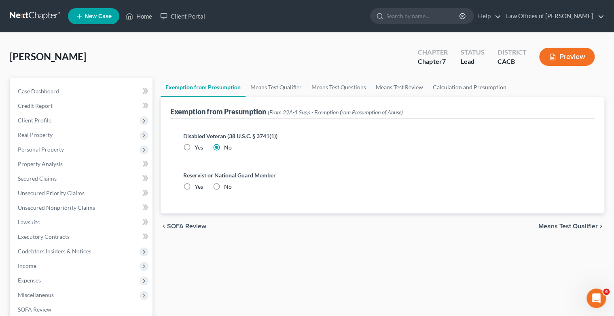
radio input "true"
click at [569, 227] on span "Means Test Qualifier" at bounding box center [567, 226] width 59 height 6
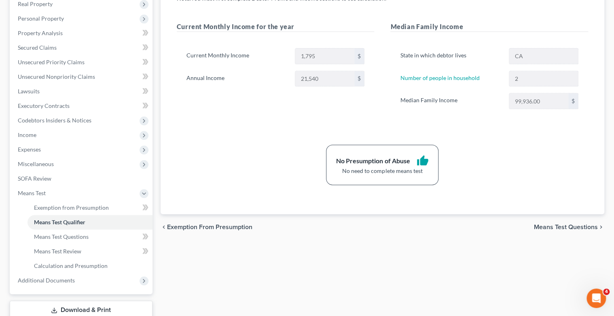
scroll to position [162, 0]
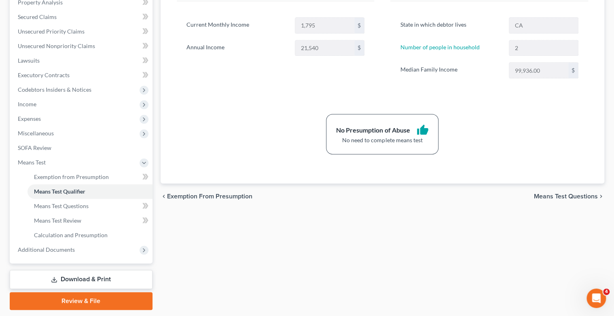
click at [573, 196] on span "Means Test Questions" at bounding box center [566, 196] width 64 height 6
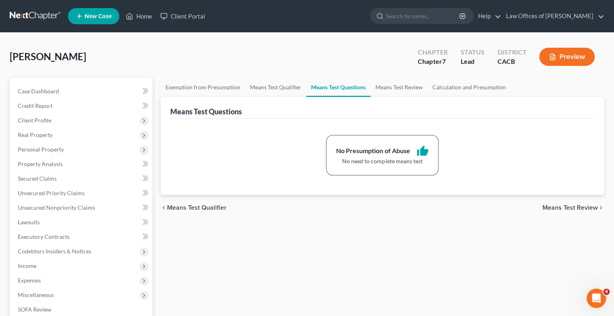
click at [559, 208] on span "Means Test Review" at bounding box center [570, 208] width 55 height 6
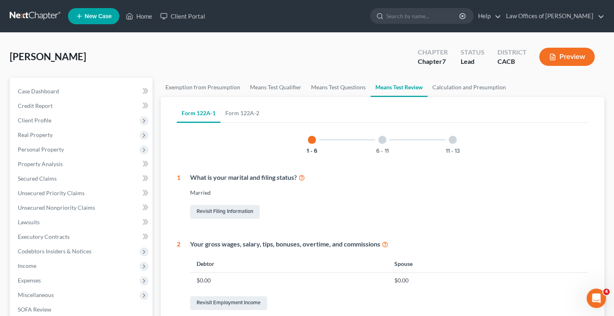
click at [381, 142] on div at bounding box center [382, 140] width 8 height 8
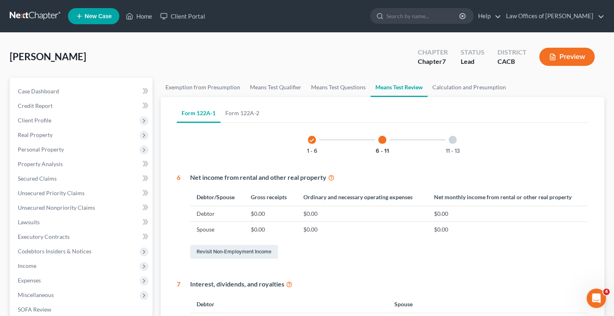
click at [454, 140] on div at bounding box center [453, 140] width 8 height 8
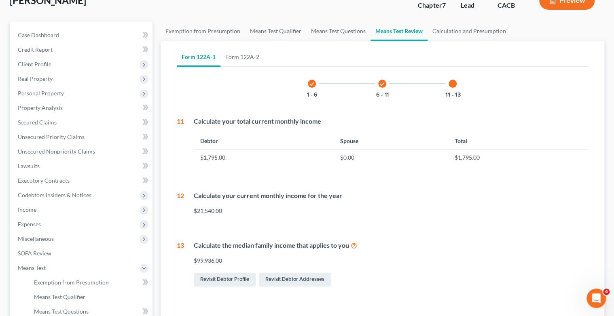
scroll to position [186, 0]
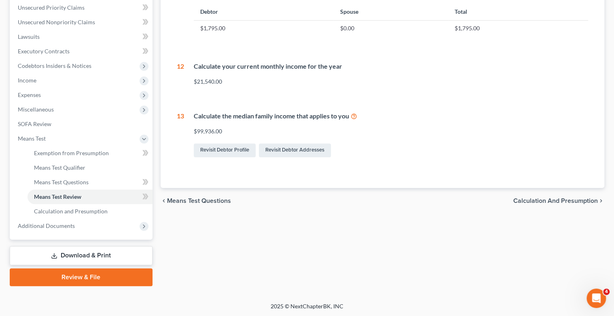
click at [545, 201] on span "Calculation and Presumption" at bounding box center [555, 201] width 85 height 6
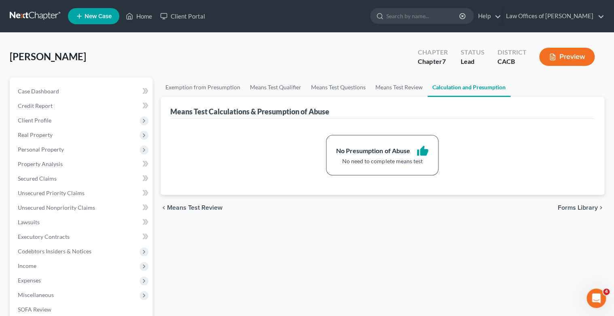
click at [578, 208] on span "Forms Library" at bounding box center [578, 208] width 40 height 6
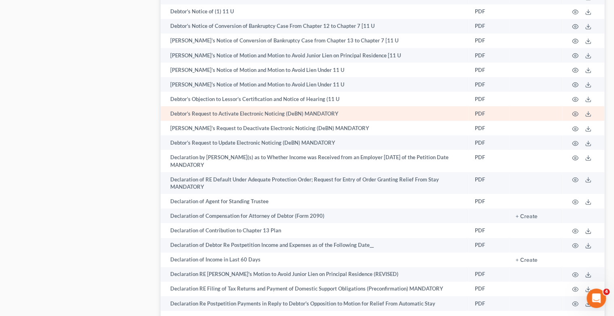
scroll to position [1262, 0]
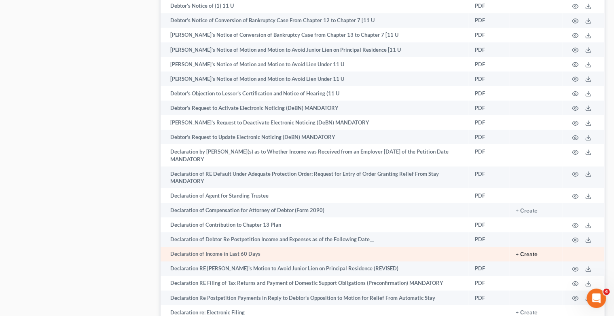
click at [536, 258] on button "+ Create" at bounding box center [527, 255] width 22 height 6
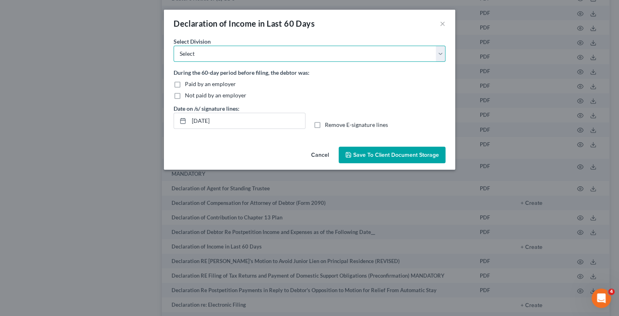
click at [441, 55] on select "Select [GEOGRAPHIC_DATA] [GEOGRAPHIC_DATA] [GEOGRAPHIC_DATA][PERSON_NAME] [GEOG…" at bounding box center [310, 54] width 272 height 16
select select "0"
click at [174, 46] on select "Select [GEOGRAPHIC_DATA] [GEOGRAPHIC_DATA] [GEOGRAPHIC_DATA][PERSON_NAME] [GEOG…" at bounding box center [310, 54] width 272 height 16
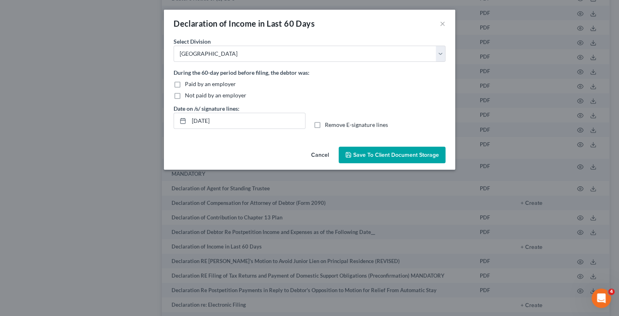
click at [185, 95] on label "Not paid by an employer" at bounding box center [215, 95] width 61 height 8
click at [188, 95] on input "Not paid by an employer" at bounding box center [190, 93] width 5 height 5
checkbox input "true"
drag, startPoint x: 237, startPoint y: 121, endPoint x: 113, endPoint y: 122, distance: 124.2
click at [113, 122] on div "Declaration of Income in Last 60 Days × No additional information is needed to …" at bounding box center [309, 158] width 619 height 316
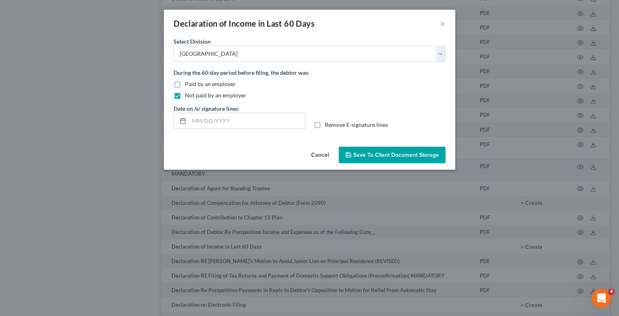
click at [325, 126] on label "Remove E-signature lines" at bounding box center [356, 125] width 63 height 8
click at [328, 126] on input "Remove E-signature lines" at bounding box center [330, 123] width 5 height 5
checkbox input "true"
click at [419, 154] on span "Save to Client Document Storage" at bounding box center [396, 155] width 86 height 7
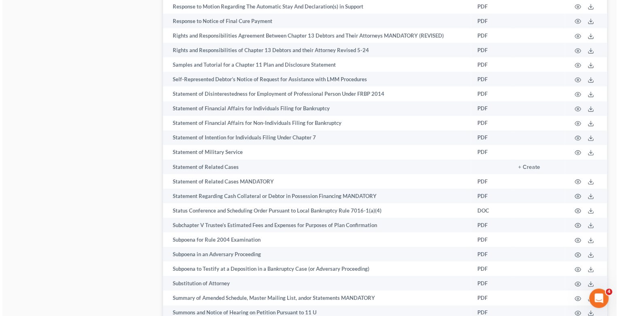
scroll to position [4175, 0]
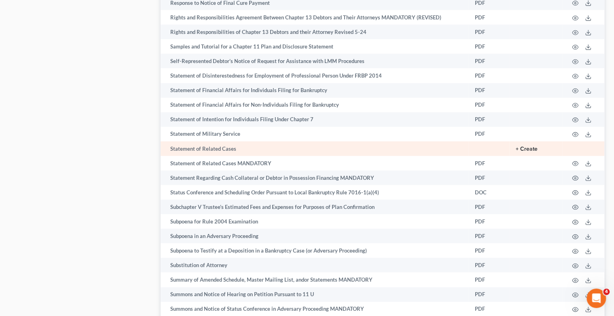
click at [532, 152] on button "+ Create" at bounding box center [527, 149] width 22 height 6
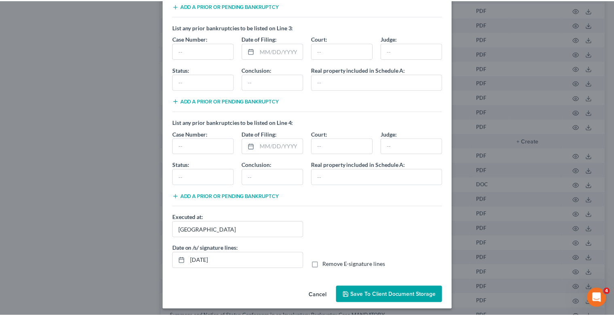
scroll to position [206, 0]
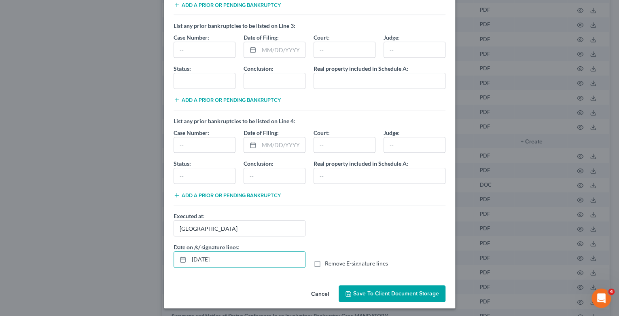
drag, startPoint x: 247, startPoint y: 258, endPoint x: 157, endPoint y: 259, distance: 89.4
click at [157, 259] on div "Statement of Related Cases × List any prior bankruptcies to be listed on Line 1…" at bounding box center [309, 158] width 619 height 316
click at [325, 262] on label "Remove E-signature lines" at bounding box center [356, 264] width 63 height 8
click at [328, 262] on input "Remove E-signature lines" at bounding box center [330, 262] width 5 height 5
checkbox input "true"
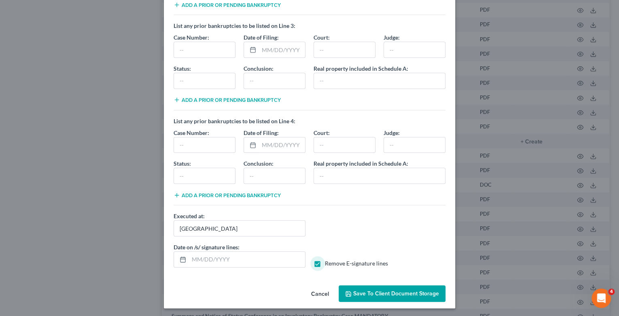
click at [388, 290] on span "Save to Client Document Storage" at bounding box center [396, 293] width 86 height 7
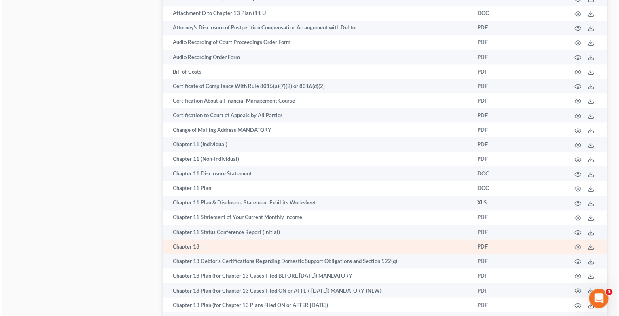
scroll to position [479, 0]
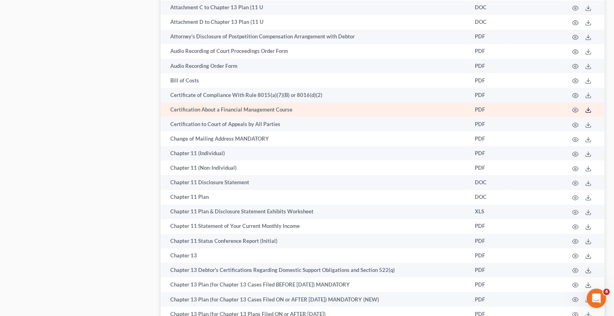
click at [588, 110] on polyline at bounding box center [588, 110] width 3 height 1
click at [481, 104] on td "PDF" at bounding box center [488, 109] width 41 height 15
click at [576, 109] on circle "button" at bounding box center [575, 110] width 2 height 2
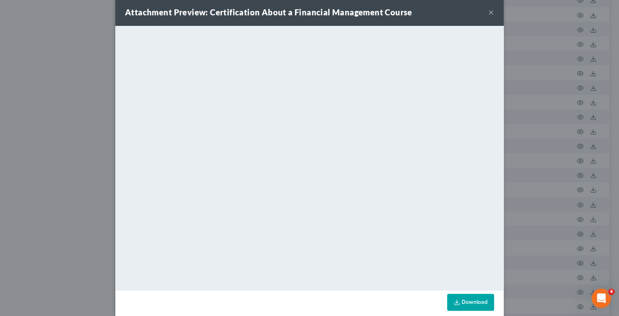
scroll to position [22, 0]
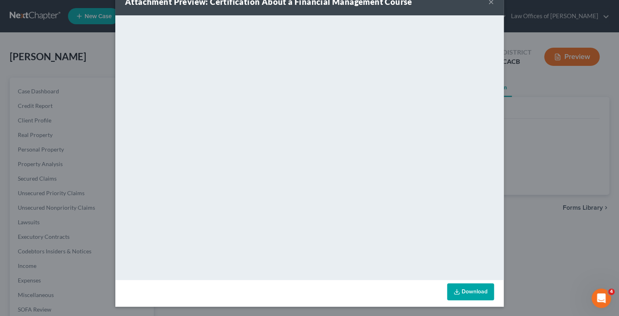
scroll to position [186, 0]
click at [56, 100] on div "Attachment Preview: Certification About a Financial Management Course × Download" at bounding box center [309, 158] width 619 height 316
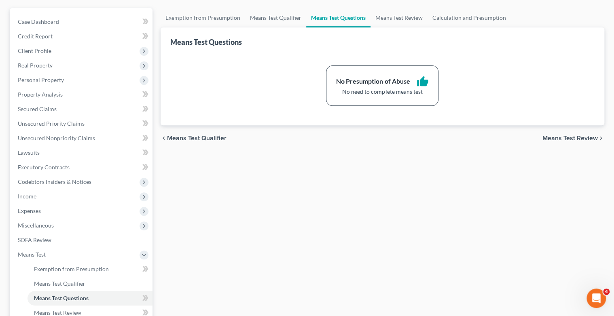
scroll to position [186, 0]
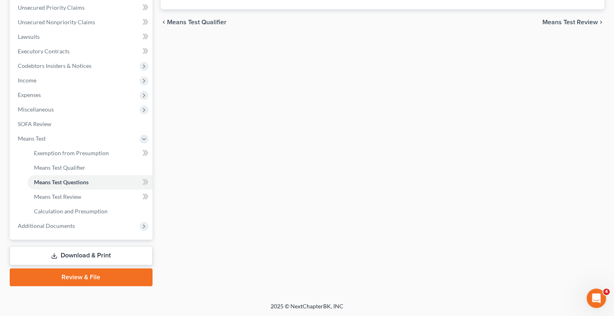
click at [97, 256] on link "Download & Print" at bounding box center [81, 255] width 143 height 19
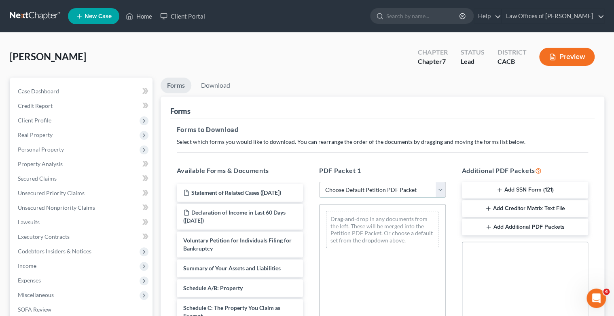
click at [442, 191] on select "Choose Default Petition PDF Packet Complete Bankruptcy Petition (all forms and …" at bounding box center [382, 190] width 127 height 16
select select "0"
click at [319, 182] on select "Choose Default Petition PDF Packet Complete Bankruptcy Petition (all forms and …" at bounding box center [382, 190] width 127 height 16
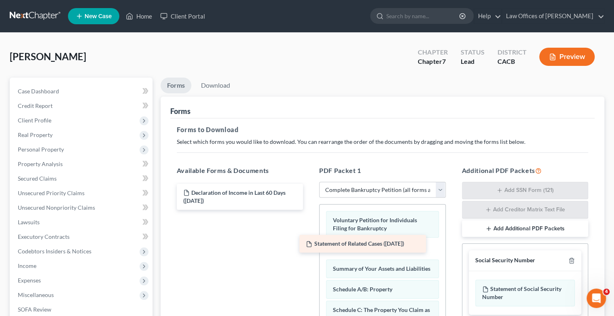
drag, startPoint x: 247, startPoint y: 192, endPoint x: 370, endPoint y: 244, distance: 133.4
click at [310, 210] on div "Statement of Related Cases ([DATE]) Statement of Related Cases ([DATE]) Declara…" at bounding box center [240, 197] width 140 height 26
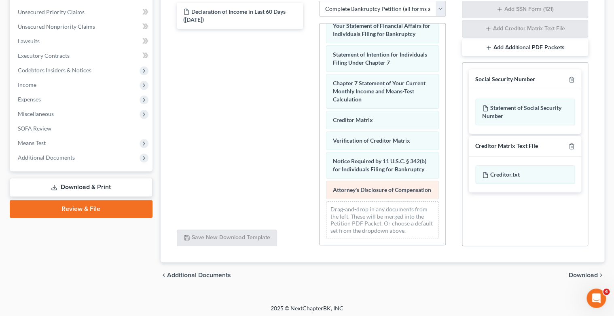
scroll to position [183, 0]
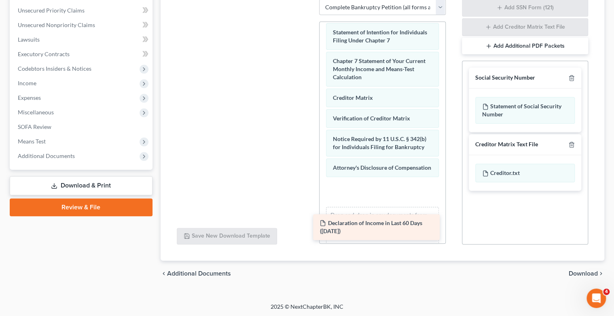
drag, startPoint x: 233, startPoint y: 8, endPoint x: 370, endPoint y: 222, distance: 254.0
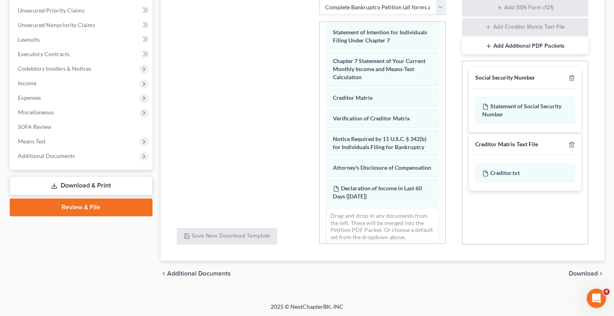
click at [591, 271] on span "Download" at bounding box center [583, 274] width 29 height 6
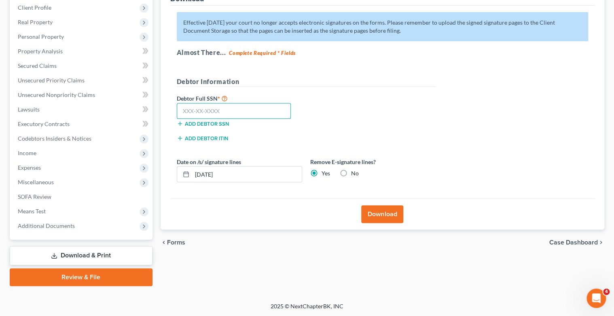
click at [213, 108] on input "text" at bounding box center [234, 111] width 114 height 16
type input "615-71-6651"
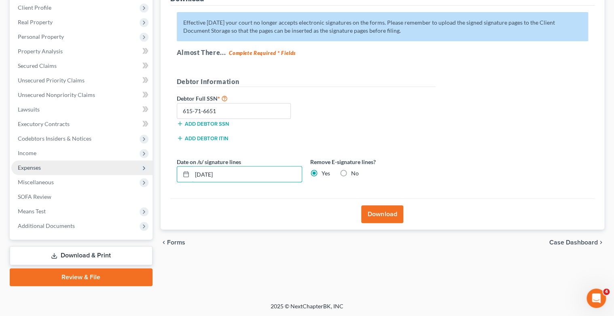
drag, startPoint x: 238, startPoint y: 170, endPoint x: 98, endPoint y: 171, distance: 140.4
click at [98, 171] on div "Petition Navigation Case Dashboard Payments Invoices Payments Payments Credit R…" at bounding box center [307, 126] width 603 height 322
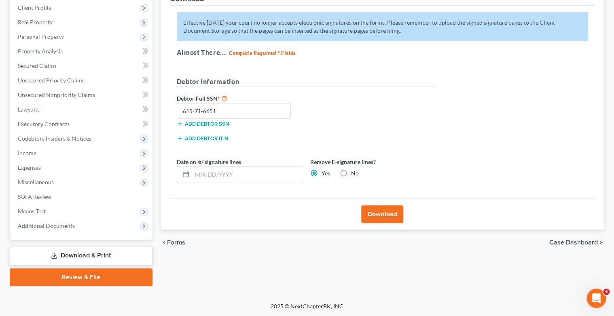
click at [383, 214] on button "Download" at bounding box center [382, 215] width 42 height 18
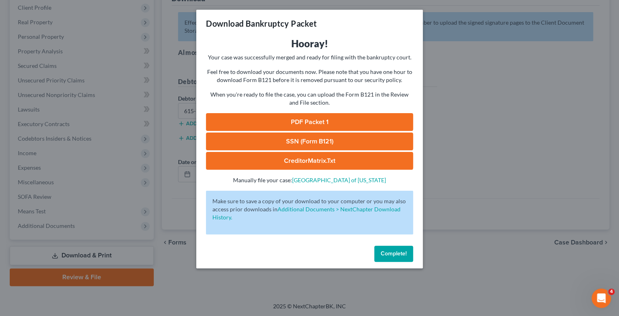
click at [314, 139] on link "SSN (Form B121)" at bounding box center [309, 142] width 207 height 18
click at [312, 163] on link "CreditorMatrix.txt" at bounding box center [309, 161] width 207 height 18
click at [326, 123] on link "PDF Packet 1" at bounding box center [309, 122] width 207 height 18
click at [406, 253] on span "Complete!" at bounding box center [394, 253] width 26 height 7
